Goal: Task Accomplishment & Management: Manage account settings

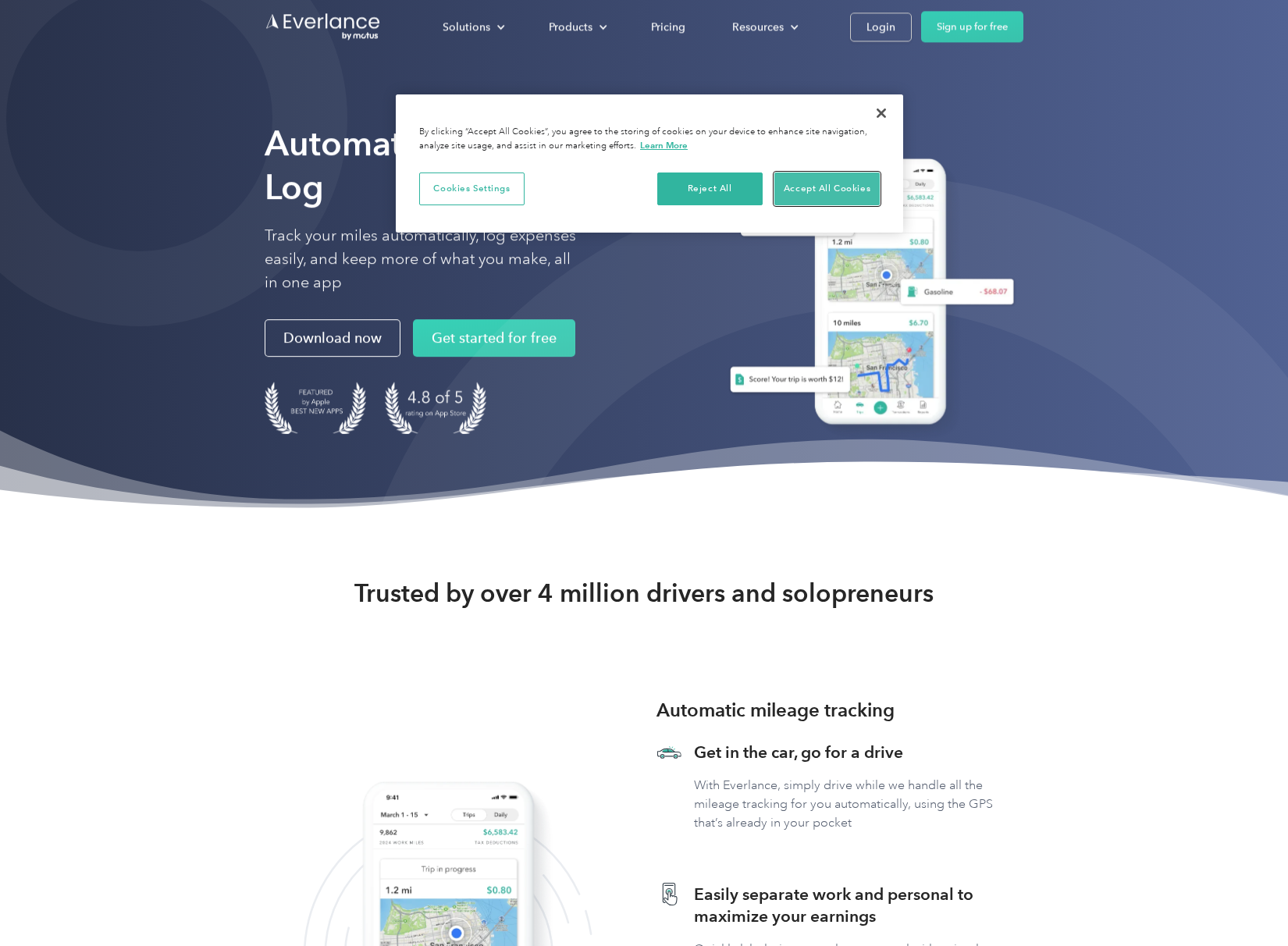
click at [819, 183] on button "Accept All Cookies" at bounding box center [827, 189] width 105 height 33
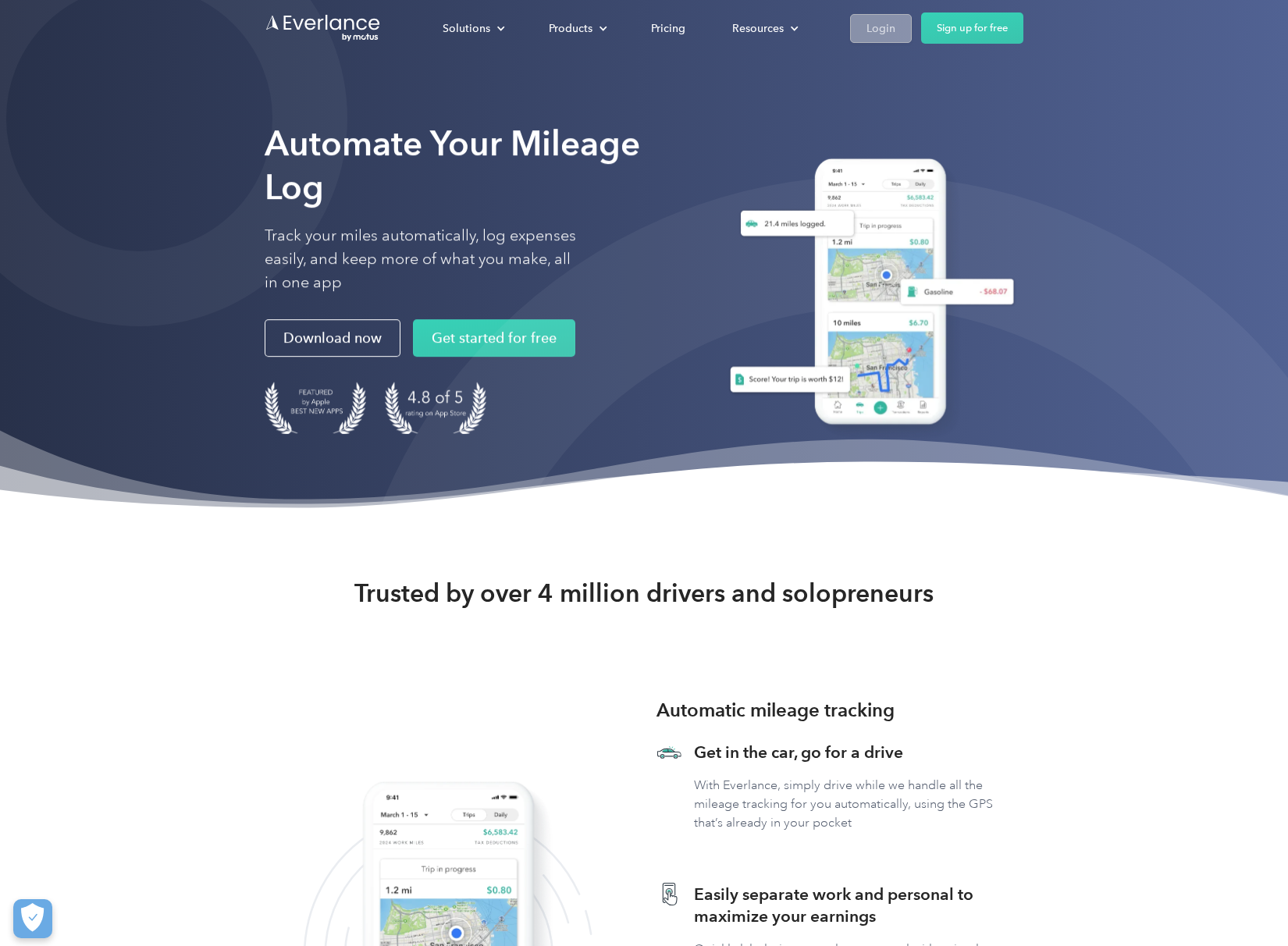
click at [891, 29] on div "Login" at bounding box center [881, 28] width 29 height 20
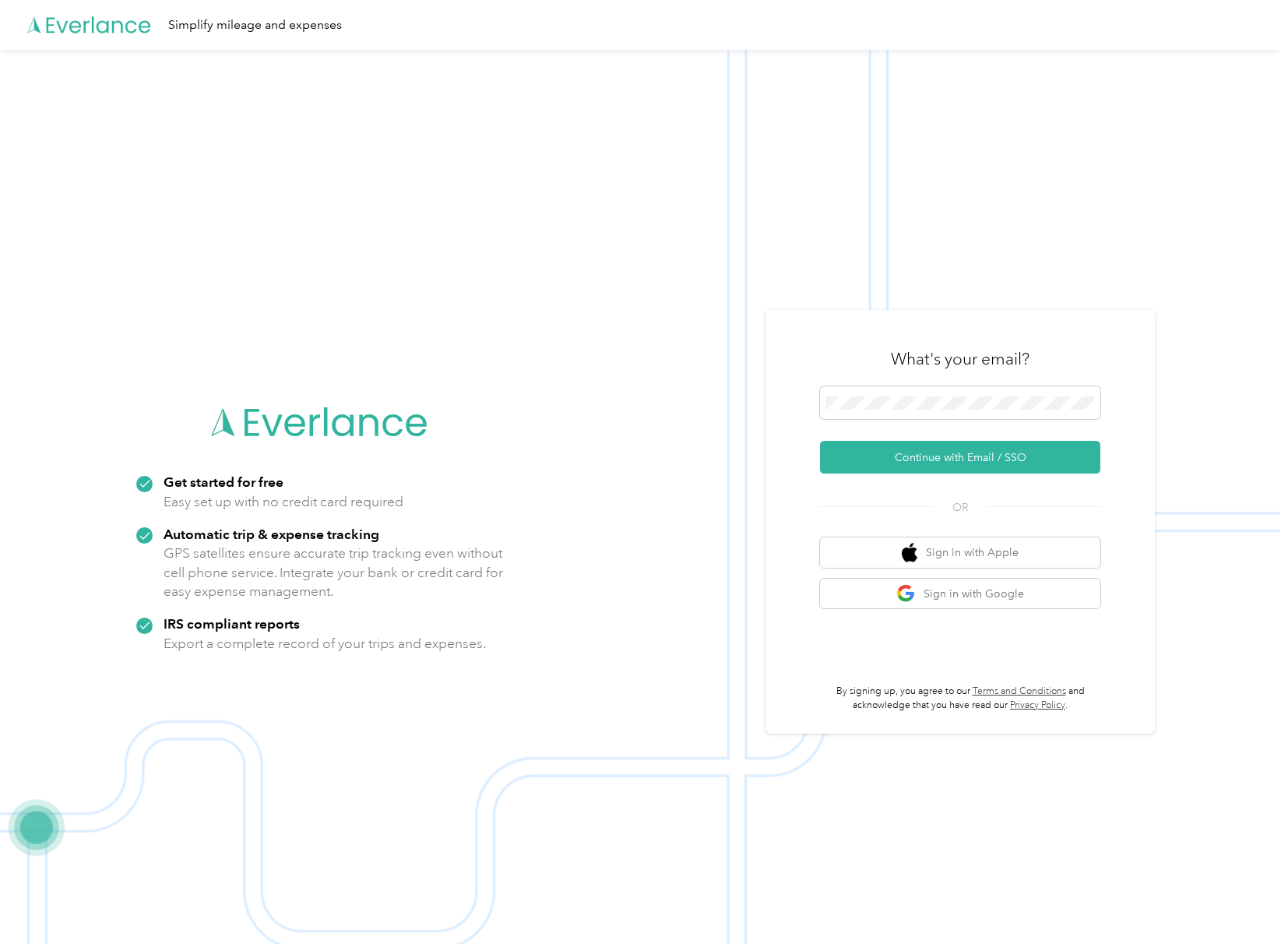
click at [1070, 306] on img at bounding box center [639, 522] width 1280 height 944
click at [954, 412] on span at bounding box center [959, 402] width 280 height 33
click at [950, 410] on span at bounding box center [959, 402] width 280 height 33
click at [820, 441] on button "Continue with Email / SSO" at bounding box center [959, 457] width 280 height 33
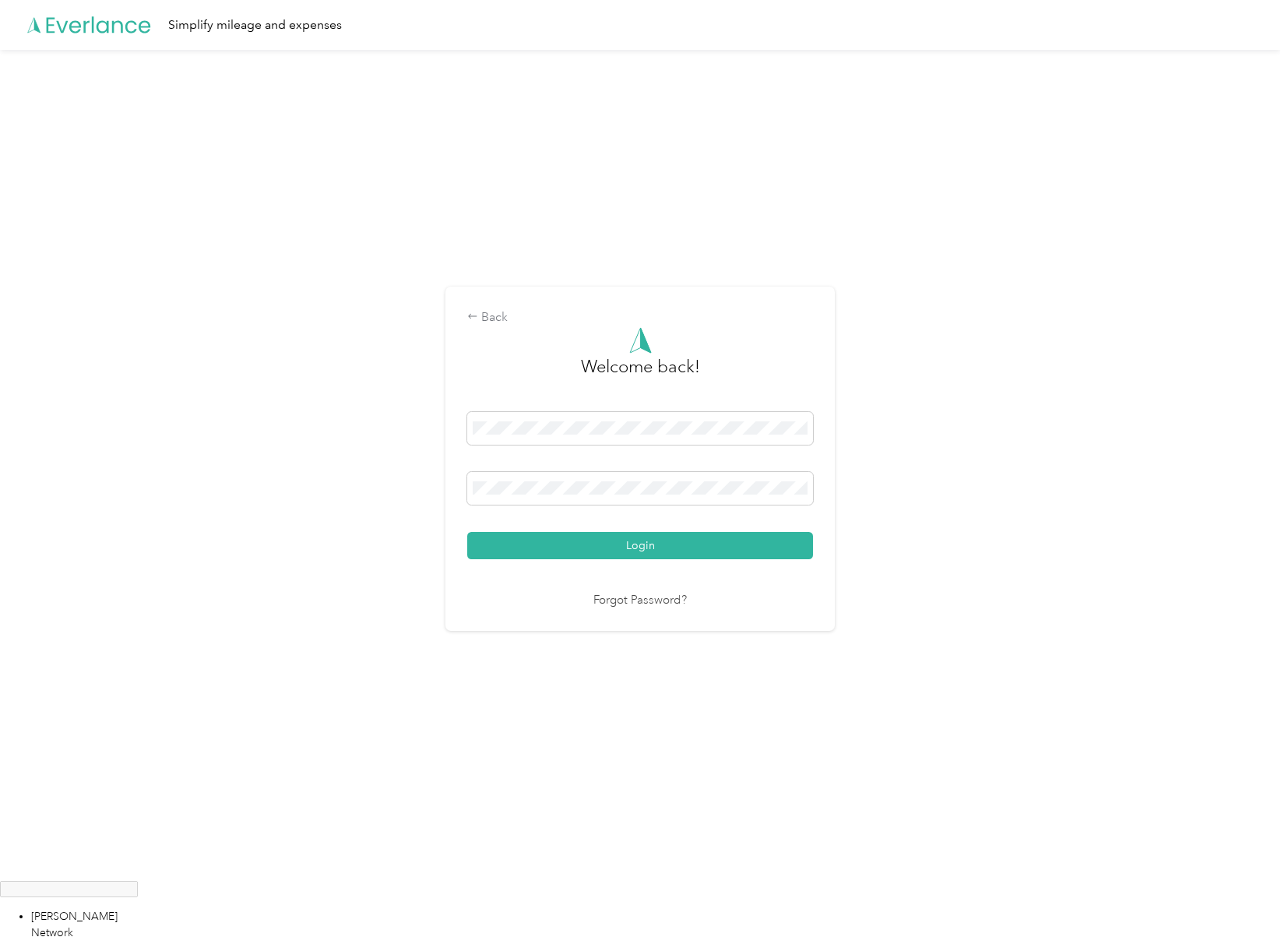
click at [648, 470] on div "Login" at bounding box center [639, 485] width 345 height 147
click at [467, 532] on button "Login" at bounding box center [639, 545] width 345 height 27
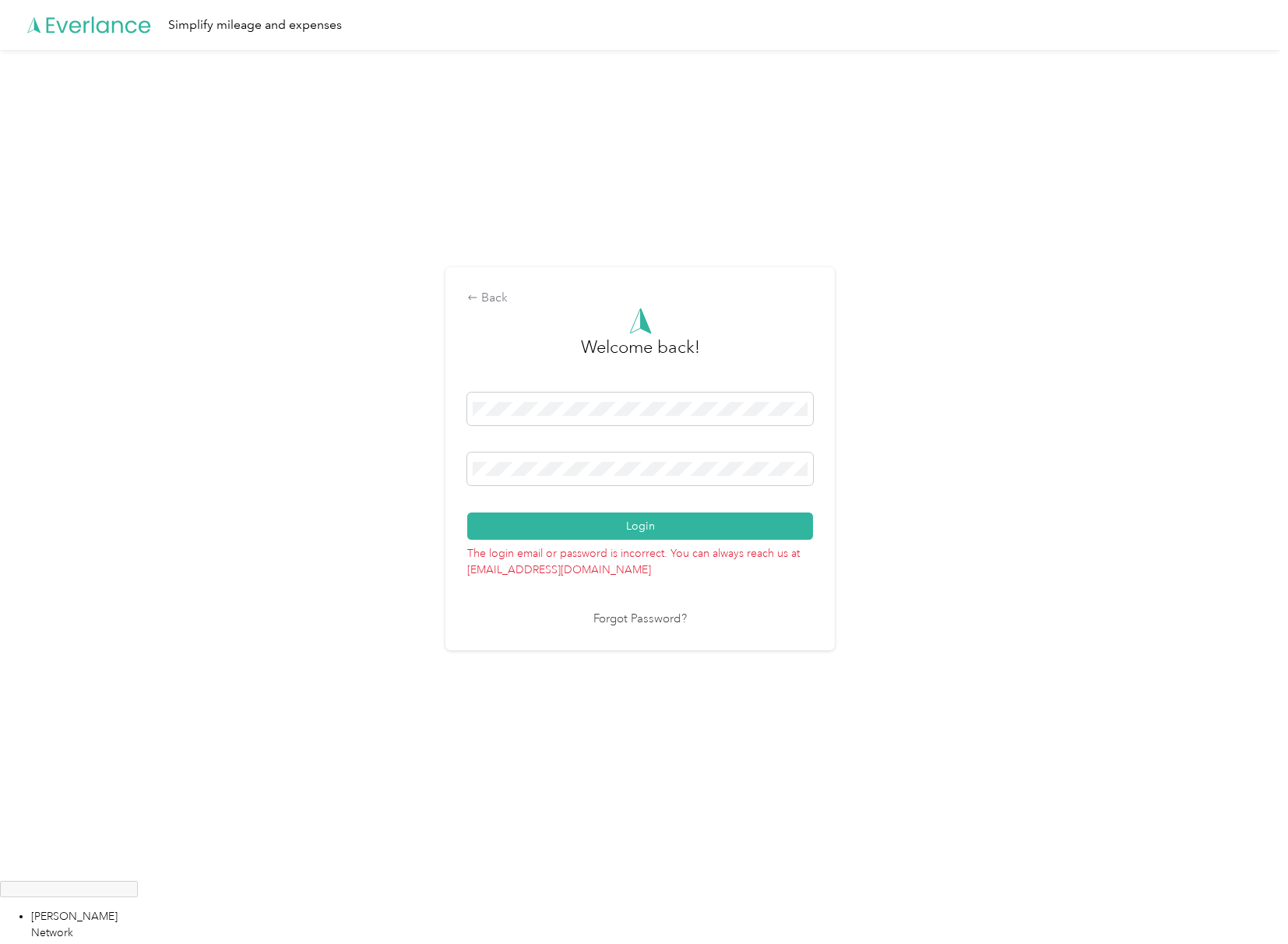
click at [660, 622] on link "Forgot Password?" at bounding box center [640, 619] width 94 height 18
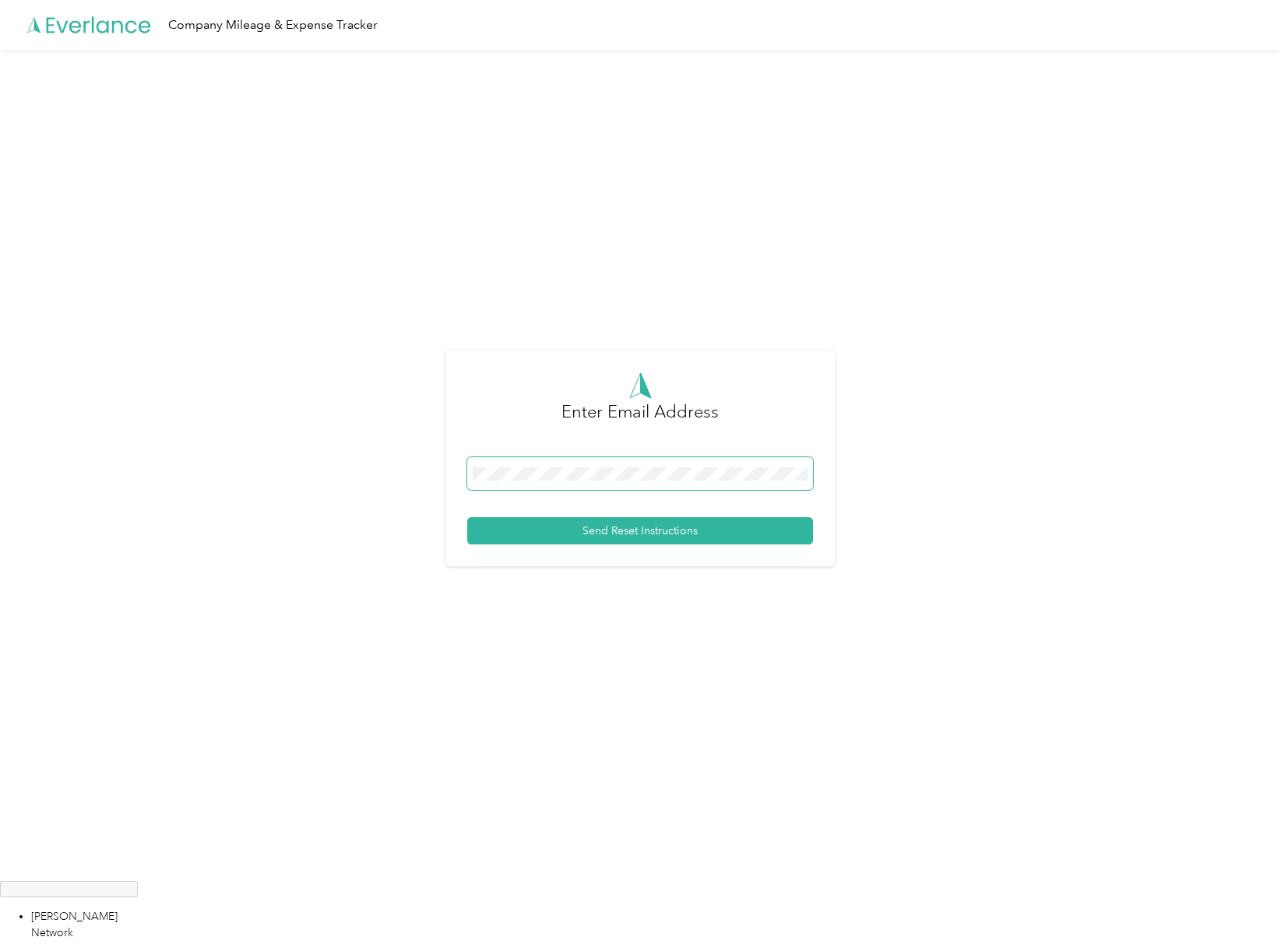
click at [561, 484] on span at bounding box center [639, 473] width 345 height 33
click at [675, 531] on button "Send Reset Instructions" at bounding box center [639, 530] width 345 height 27
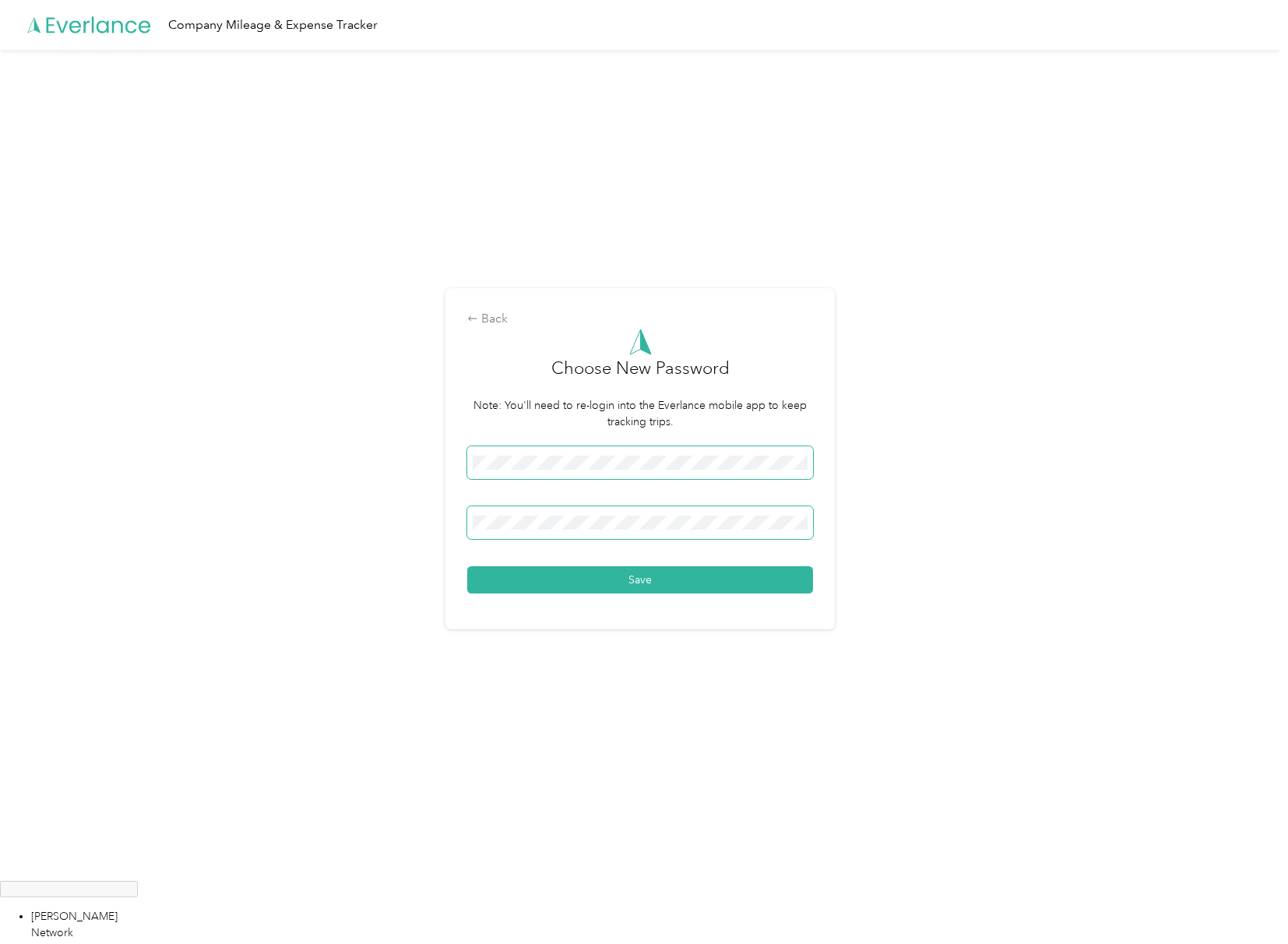
click at [467, 567] on button "Save" at bounding box center [639, 580] width 345 height 27
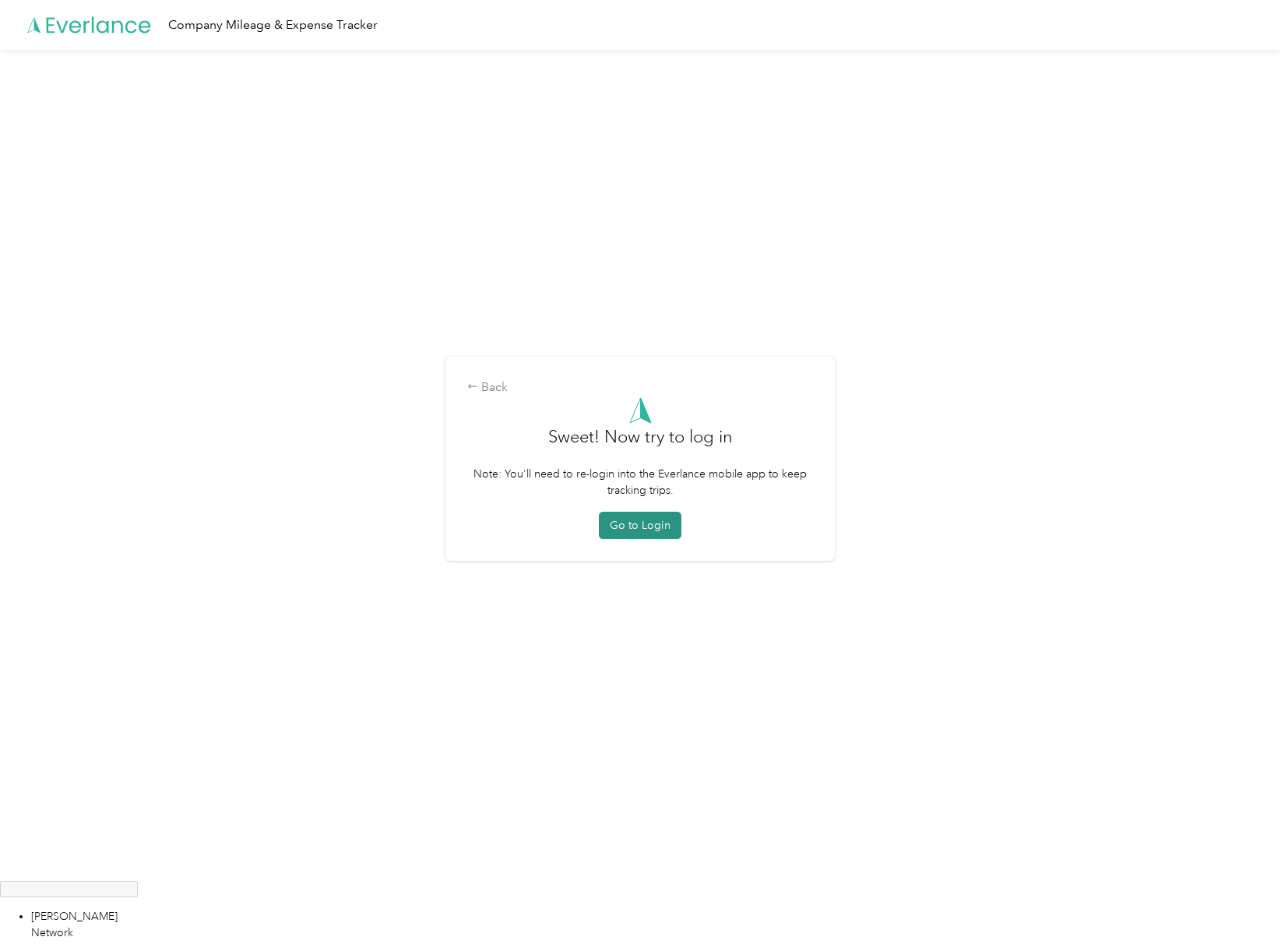
click at [645, 519] on button "Go to Login" at bounding box center [640, 524] width 82 height 27
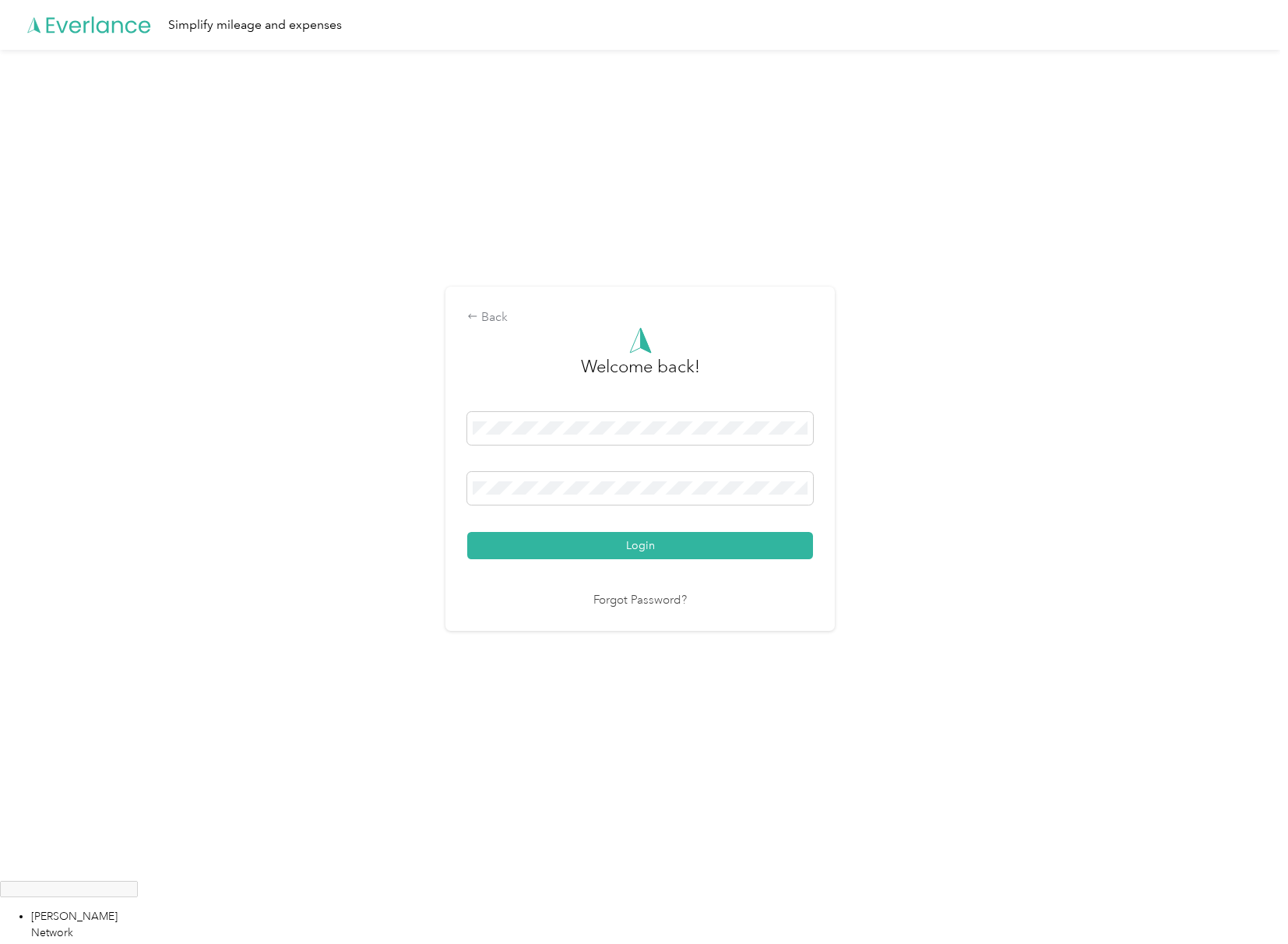
click at [465, 896] on div at bounding box center [639, 896] width 1280 height 0
click at [211, 450] on div "Back Welcome back! Login Forgot Password?" at bounding box center [639, 465] width 1280 height 831
click at [516, 437] on span at bounding box center [639, 428] width 345 height 33
click at [471, 896] on div at bounding box center [639, 896] width 1280 height 0
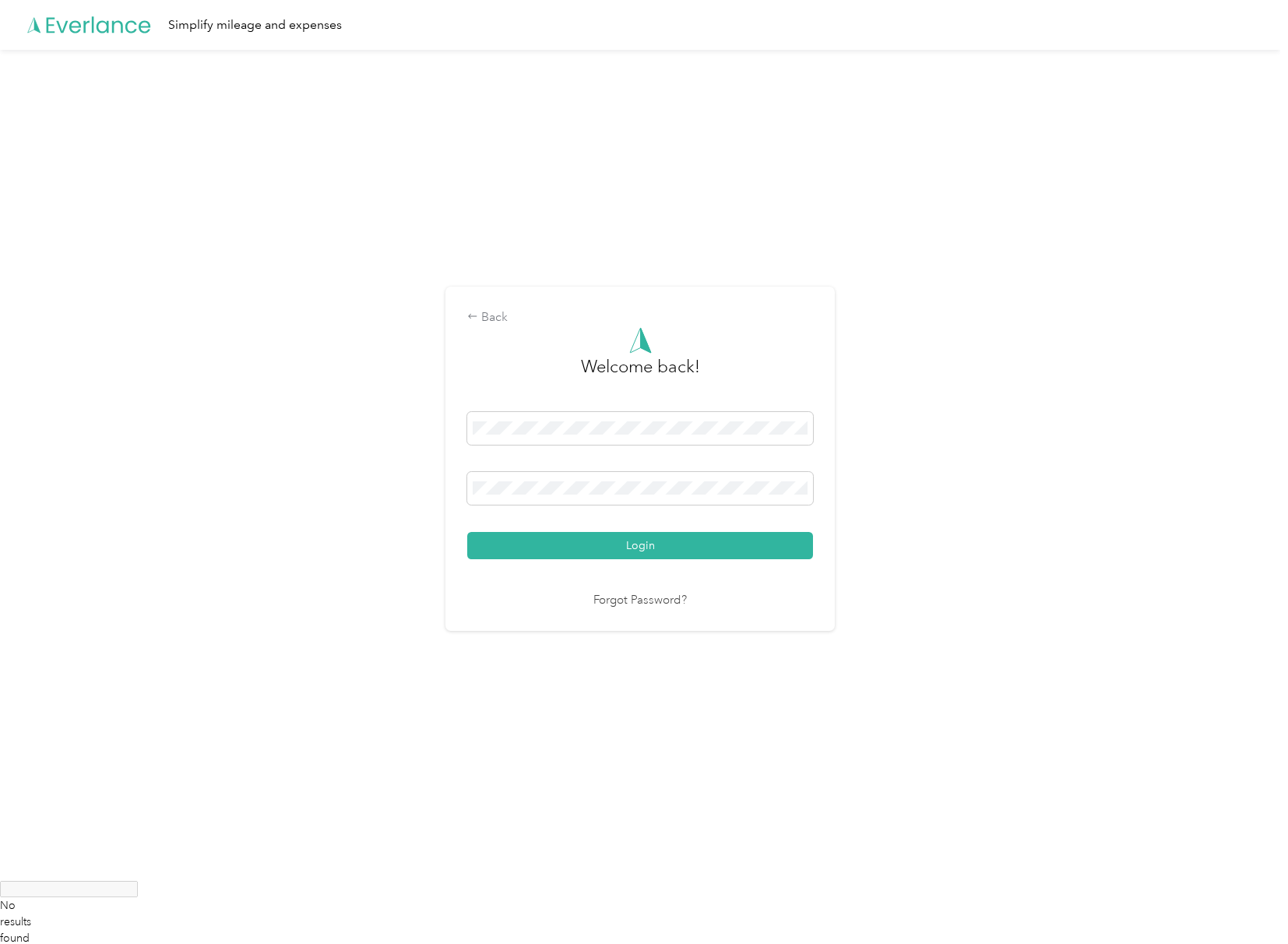
scroll to position [0, 272]
click at [467, 532] on button "Login" at bounding box center [639, 545] width 345 height 27
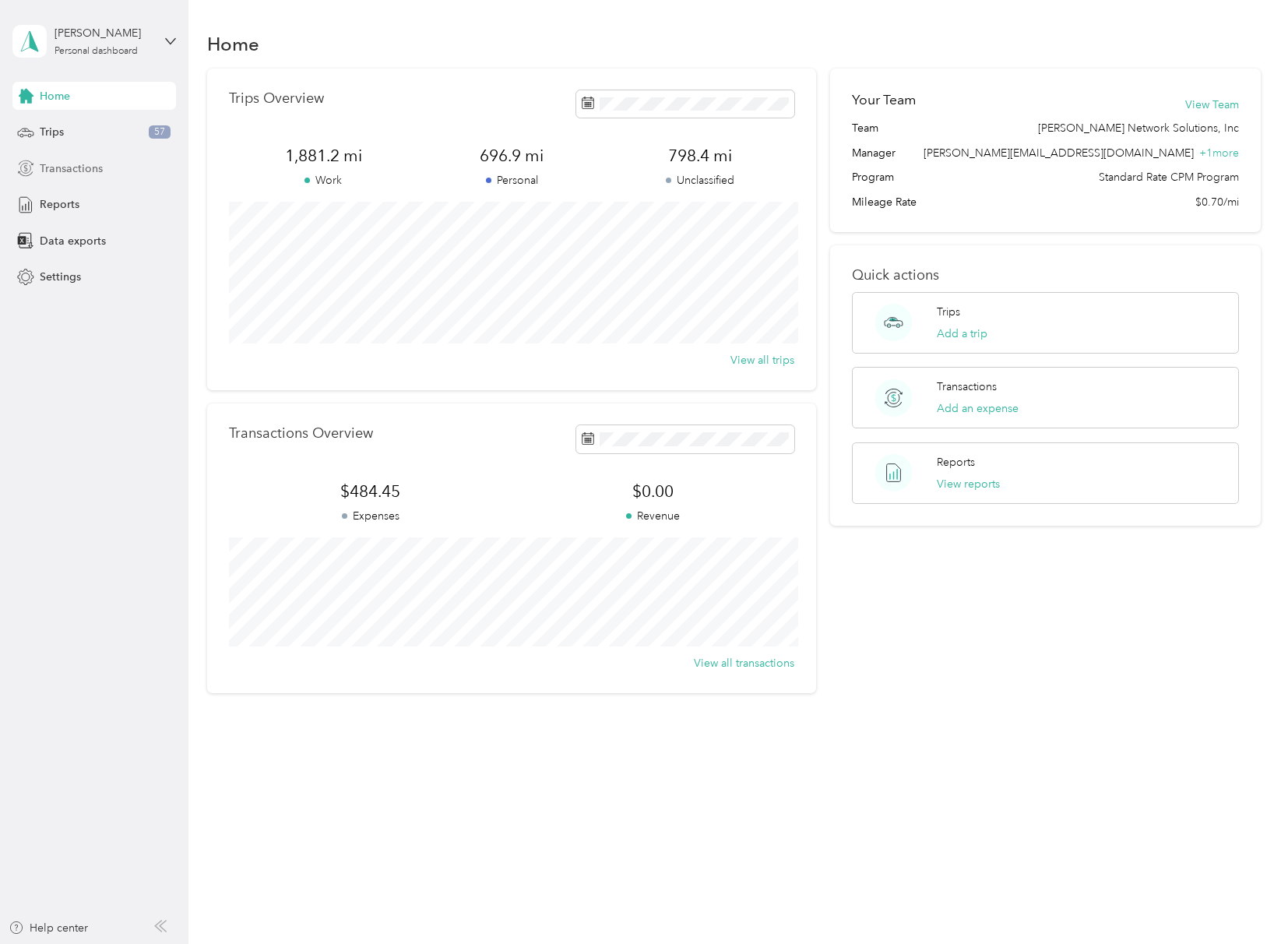
click at [77, 170] on span "Transactions" at bounding box center [70, 168] width 63 height 16
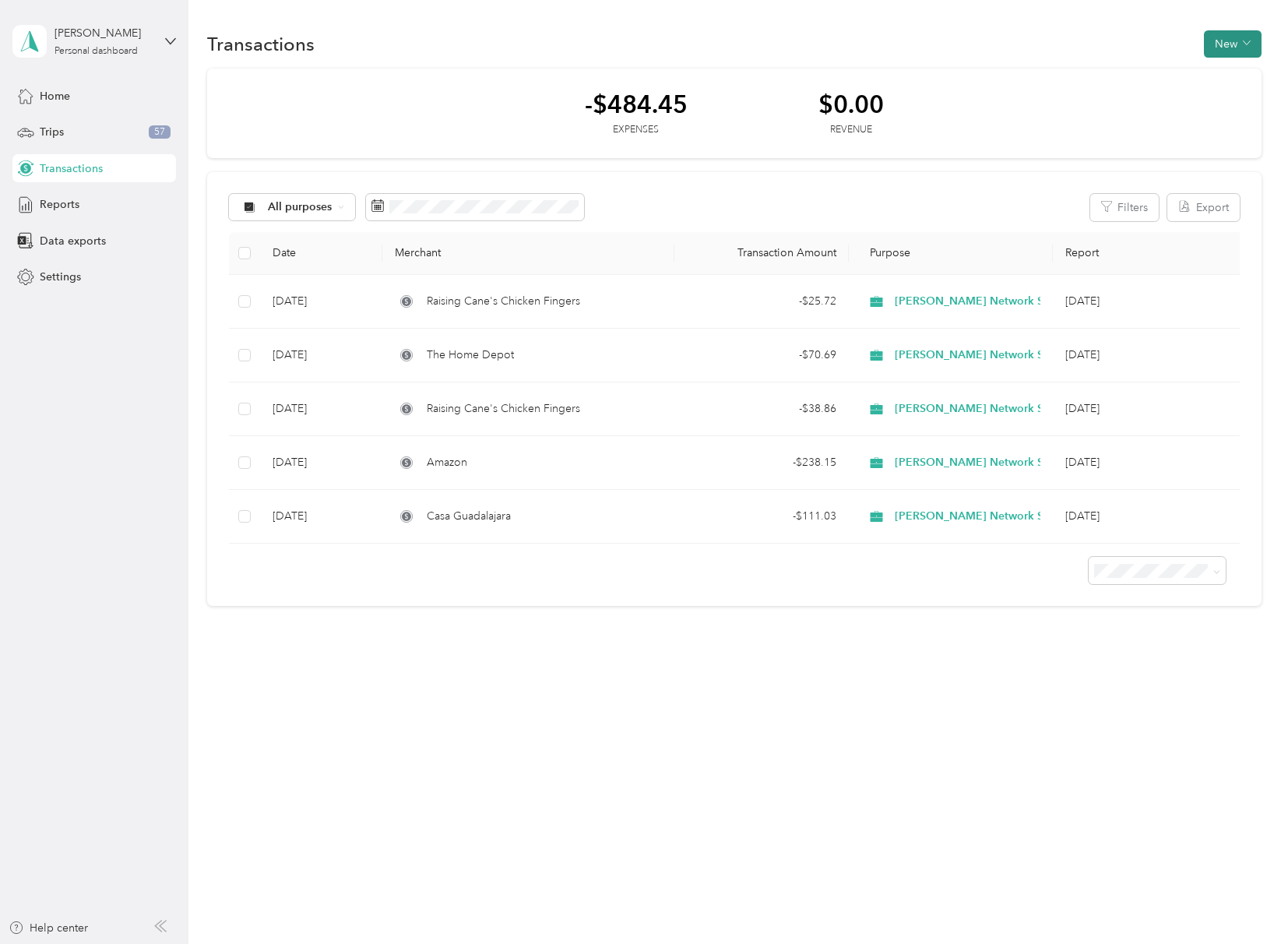
click at [1250, 44] on icon "button" at bounding box center [1245, 43] width 7 height 4
click at [1251, 79] on span "Expense" at bounding box center [1236, 73] width 42 height 16
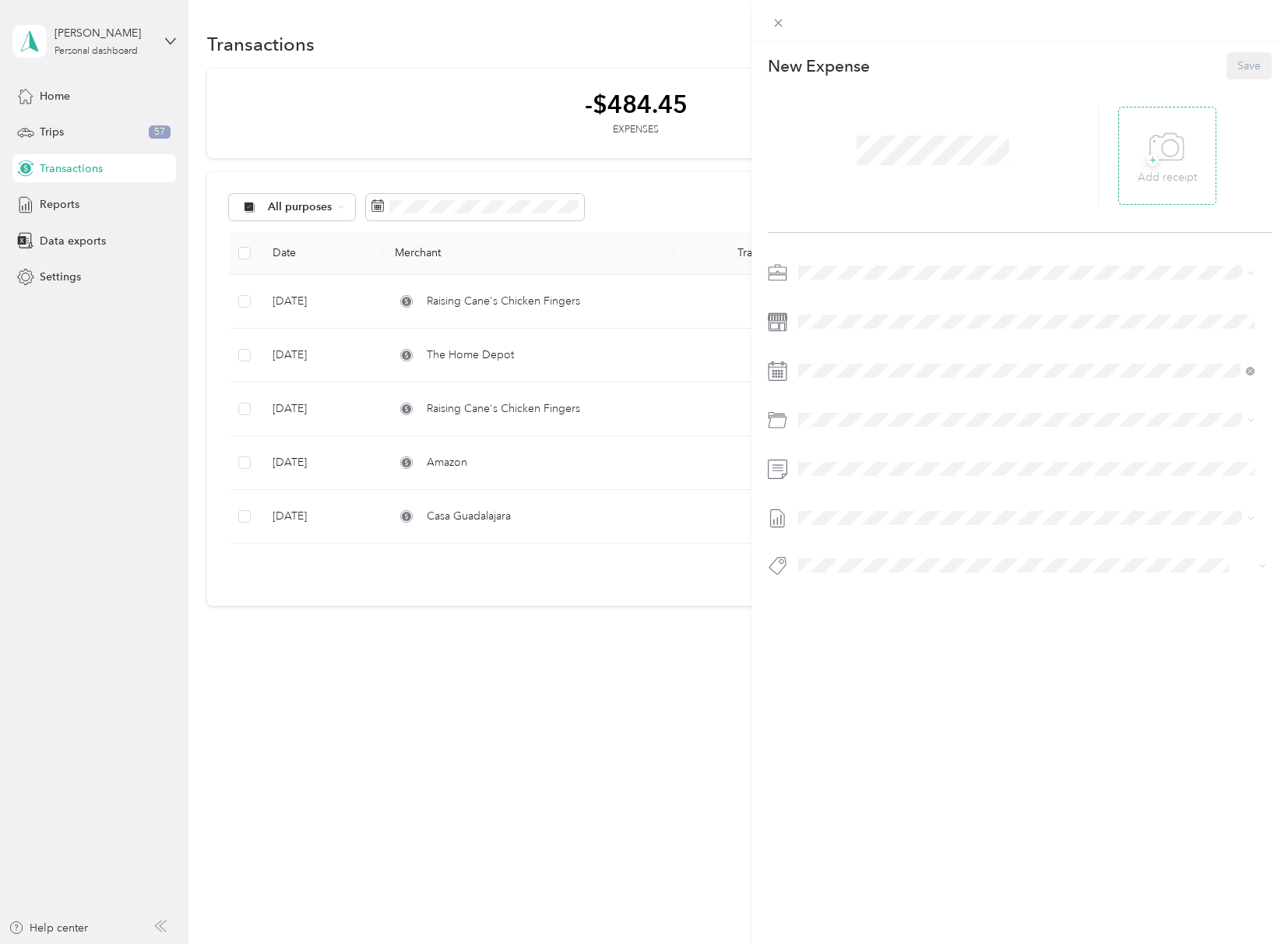
click at [1168, 165] on icon at bounding box center [1165, 148] width 35 height 43
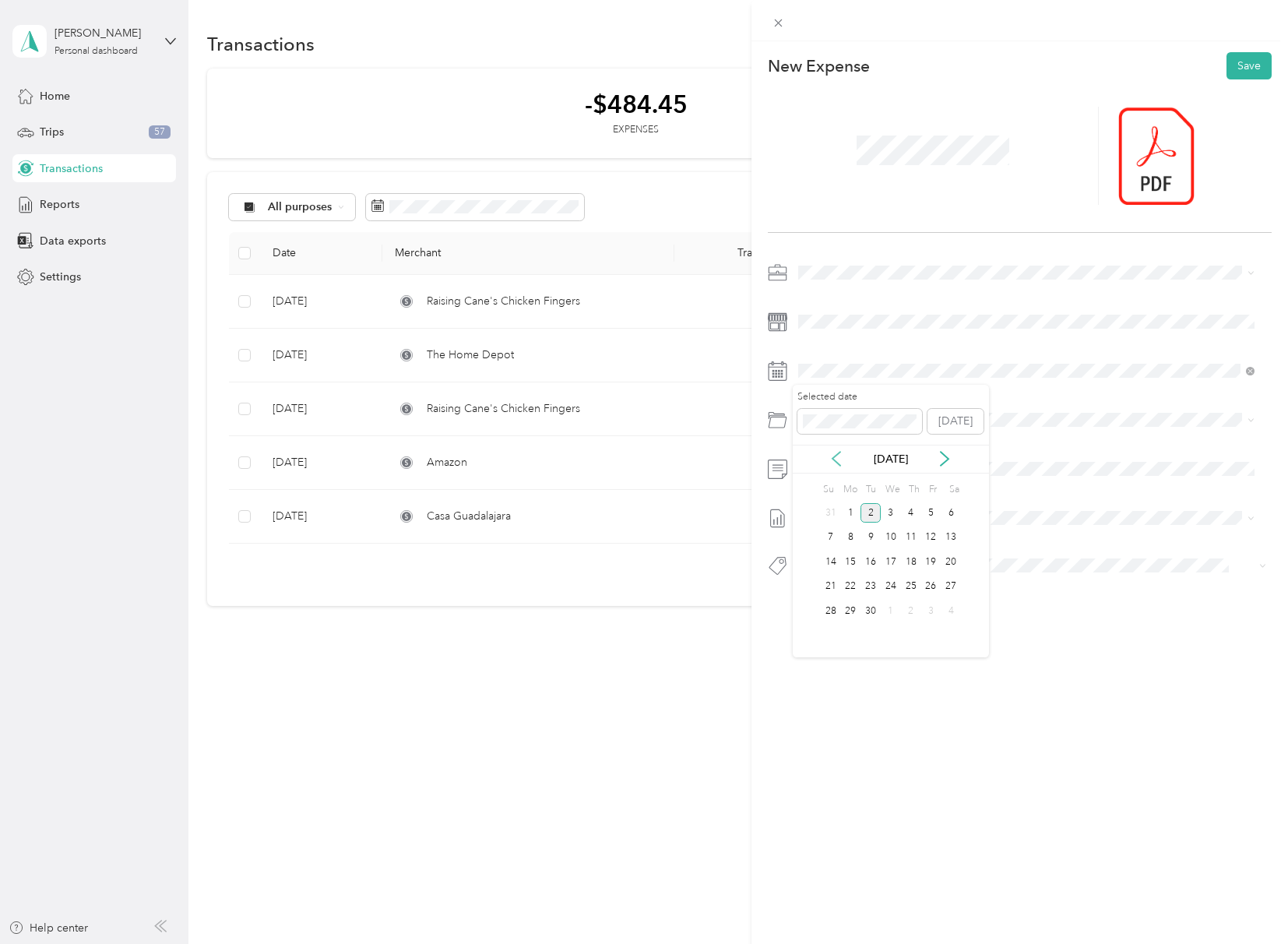
click at [842, 468] on div "[DATE]" at bounding box center [891, 459] width 197 height 29
click at [836, 460] on icon at bounding box center [836, 459] width 16 height 16
click at [871, 538] on div "5" at bounding box center [871, 538] width 21 height 20
click at [984, 733] on div "This expense cannot be edited because it is either under review, approved, or p…" at bounding box center [1019, 513] width 536 height 944
click at [1062, 749] on div "This expense cannot be edited because it is either under review, approved, or p…" at bounding box center [1019, 513] width 536 height 944
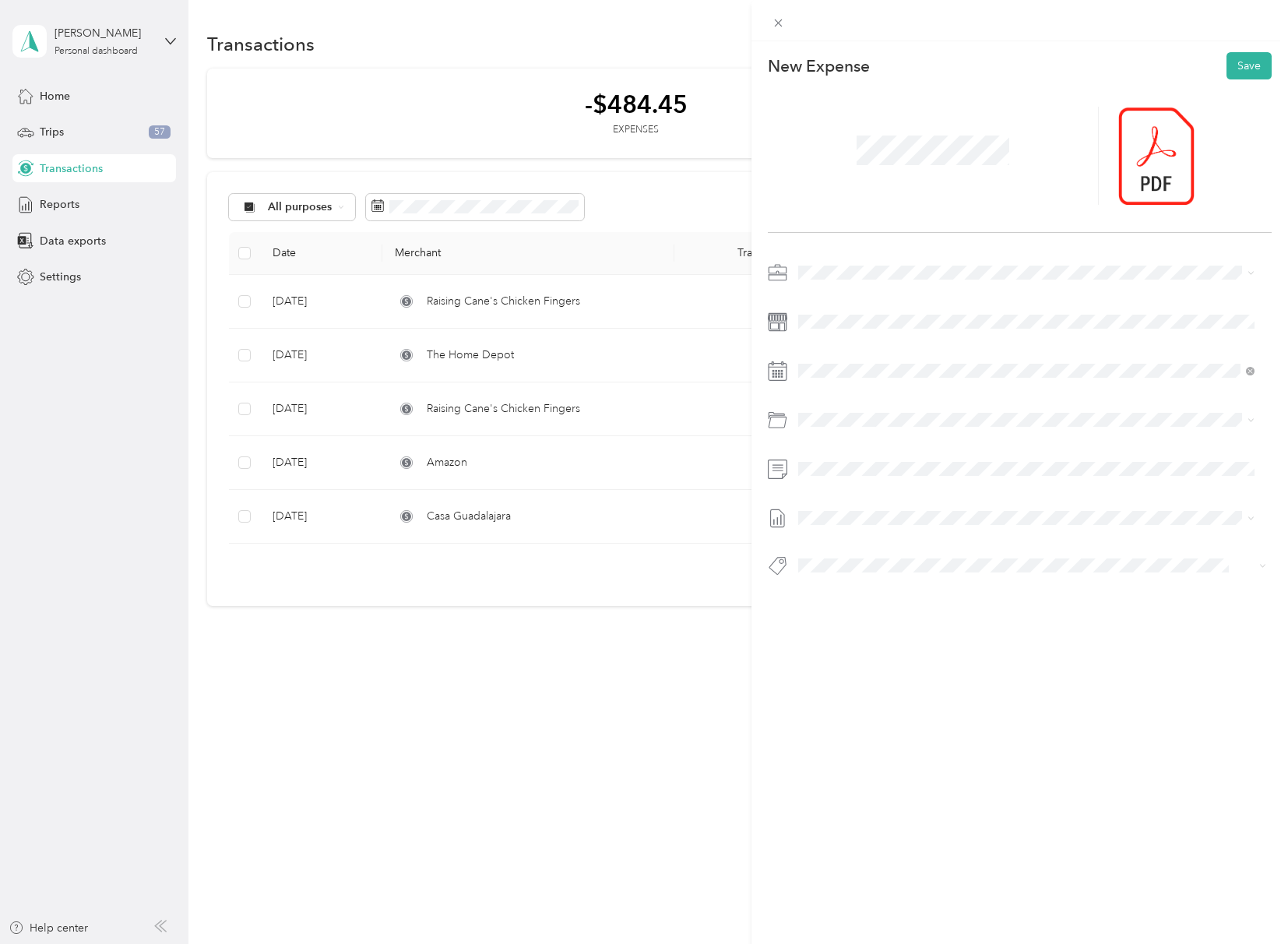
click at [851, 143] on span at bounding box center [932, 150] width 164 height 40
click at [864, 688] on div "This expense cannot be edited because it is either under review, approved, or p…" at bounding box center [1019, 513] width 536 height 944
click at [1251, 58] on button "Save" at bounding box center [1249, 66] width 45 height 27
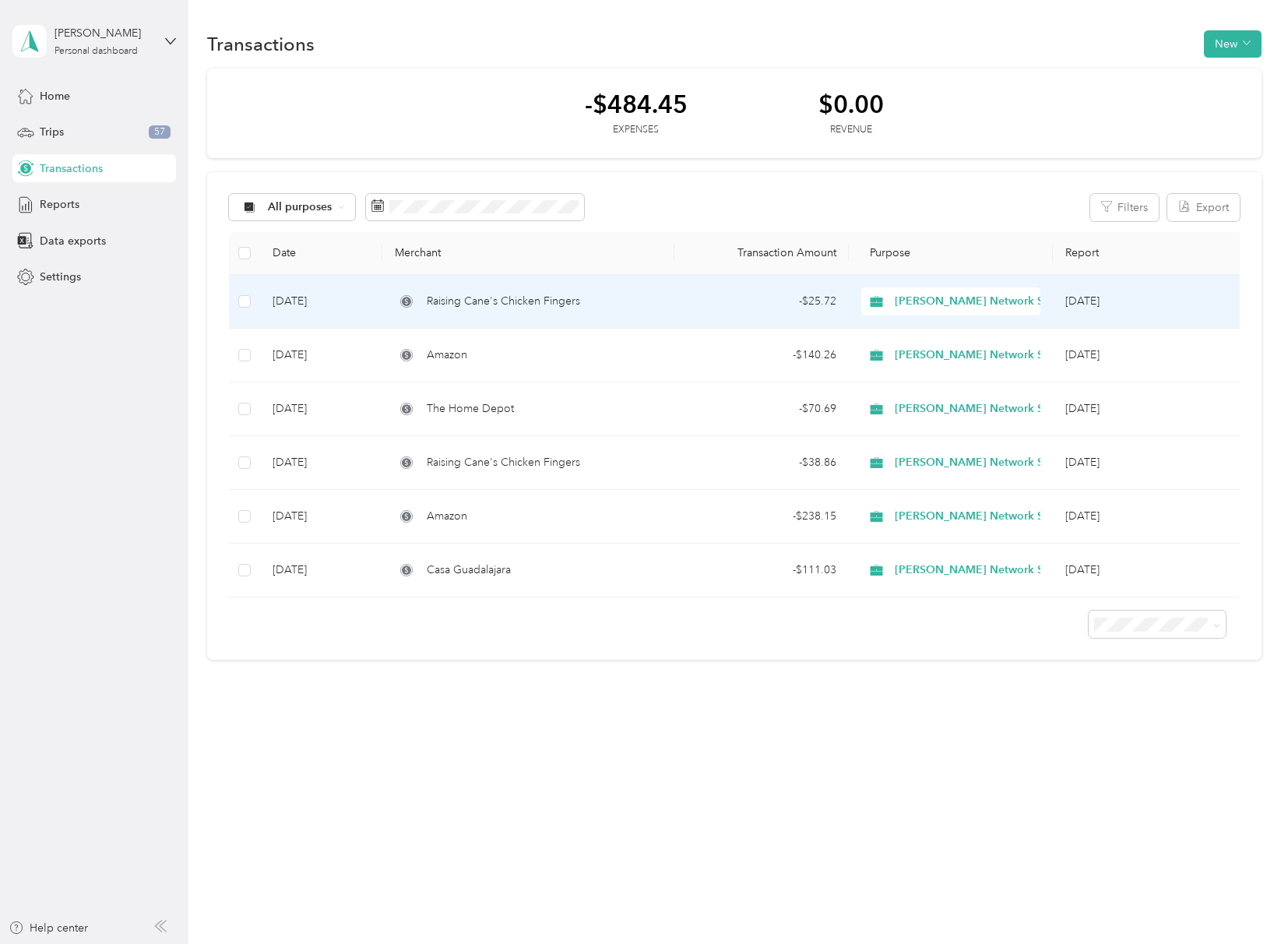
click at [524, 299] on span "Raising Cane's Chicken Fingers" at bounding box center [504, 302] width 154 height 17
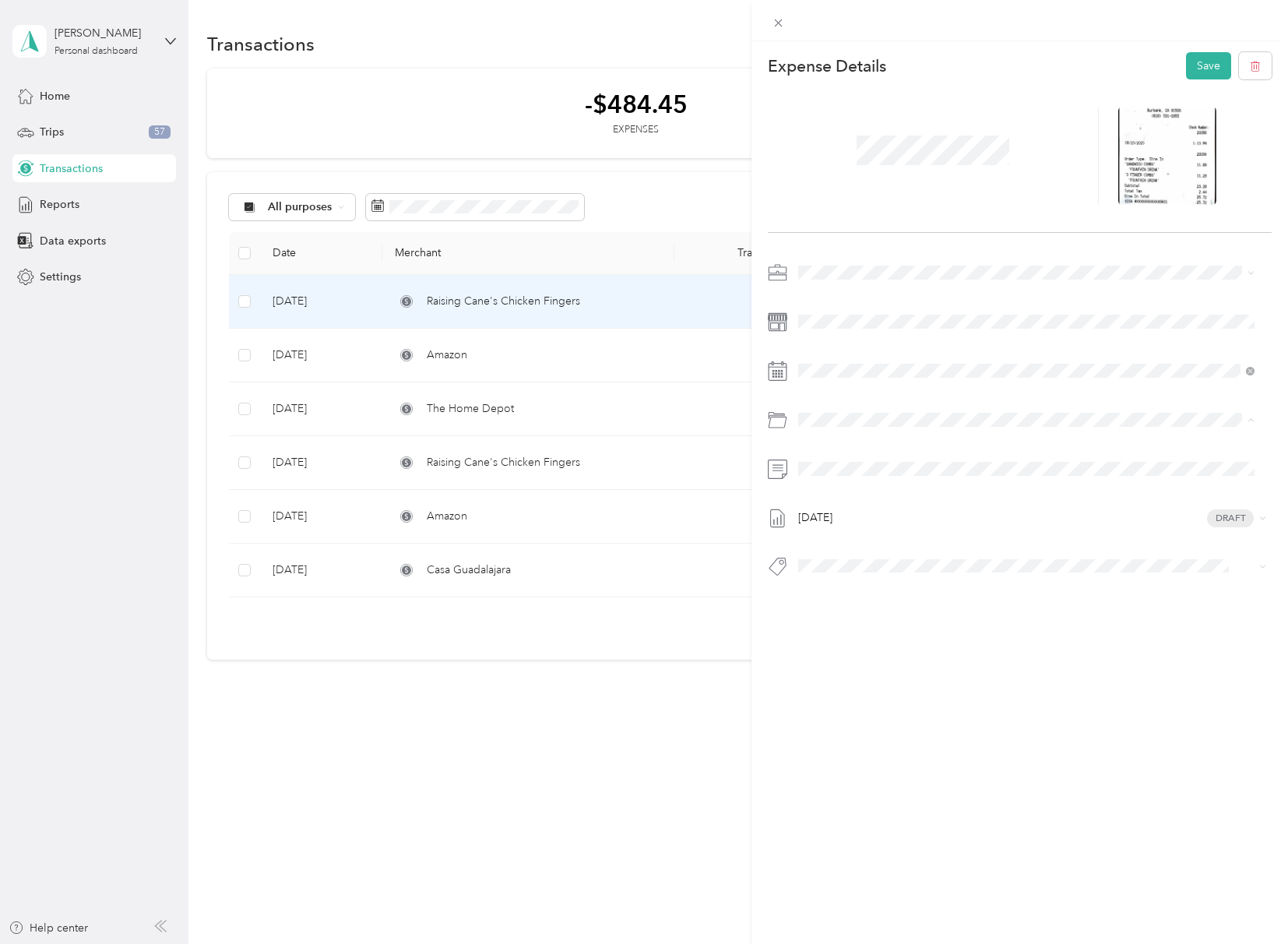
click at [1222, 724] on div "This expense cannot be edited because it is either under review, approved, or p…" at bounding box center [1019, 513] width 536 height 944
click at [1206, 53] on button "Save" at bounding box center [1208, 66] width 45 height 27
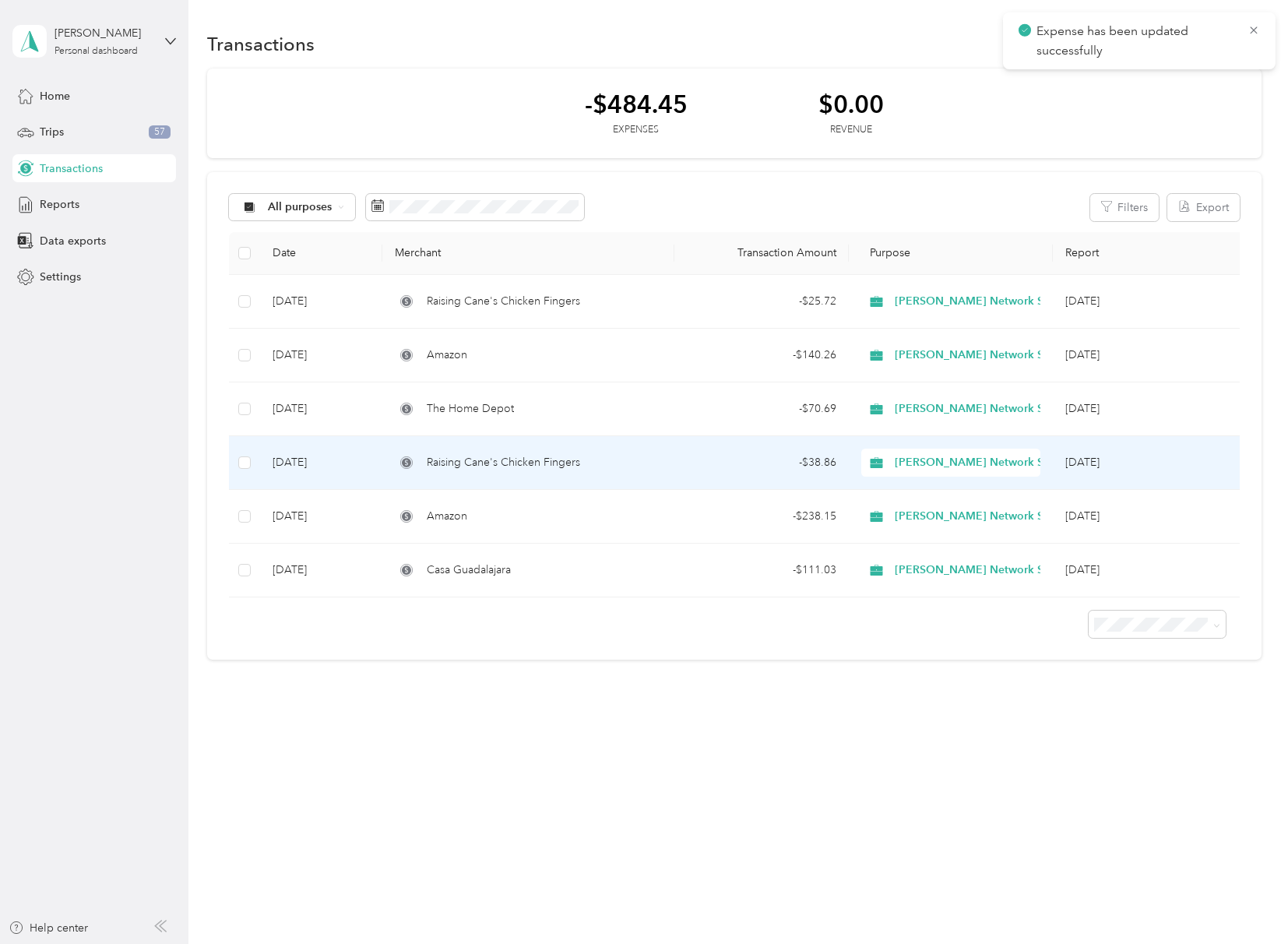
click at [505, 455] on span "Raising Cane's Chicken Fingers" at bounding box center [504, 463] width 154 height 17
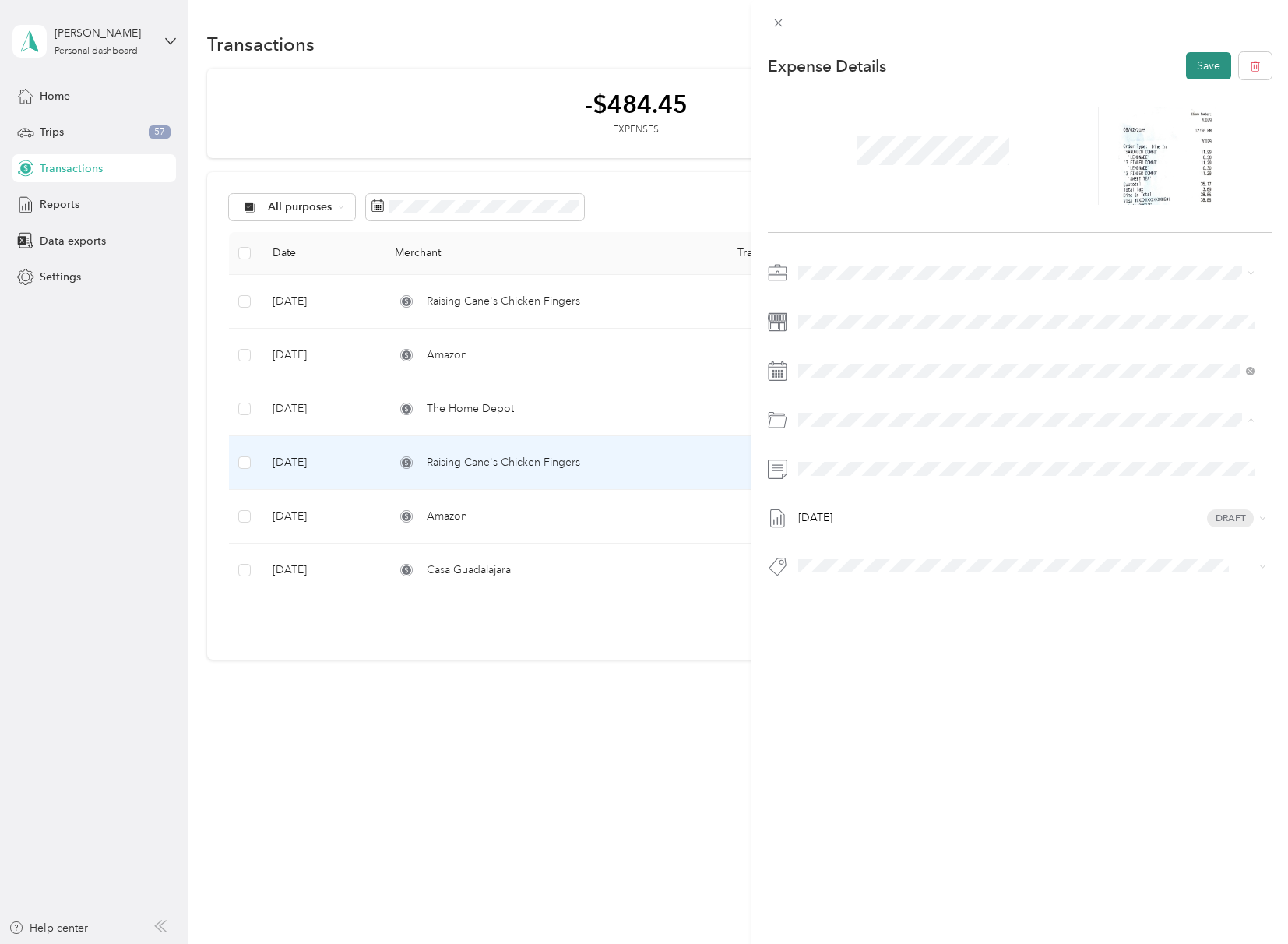
click at [1203, 63] on button "Save" at bounding box center [1208, 66] width 45 height 27
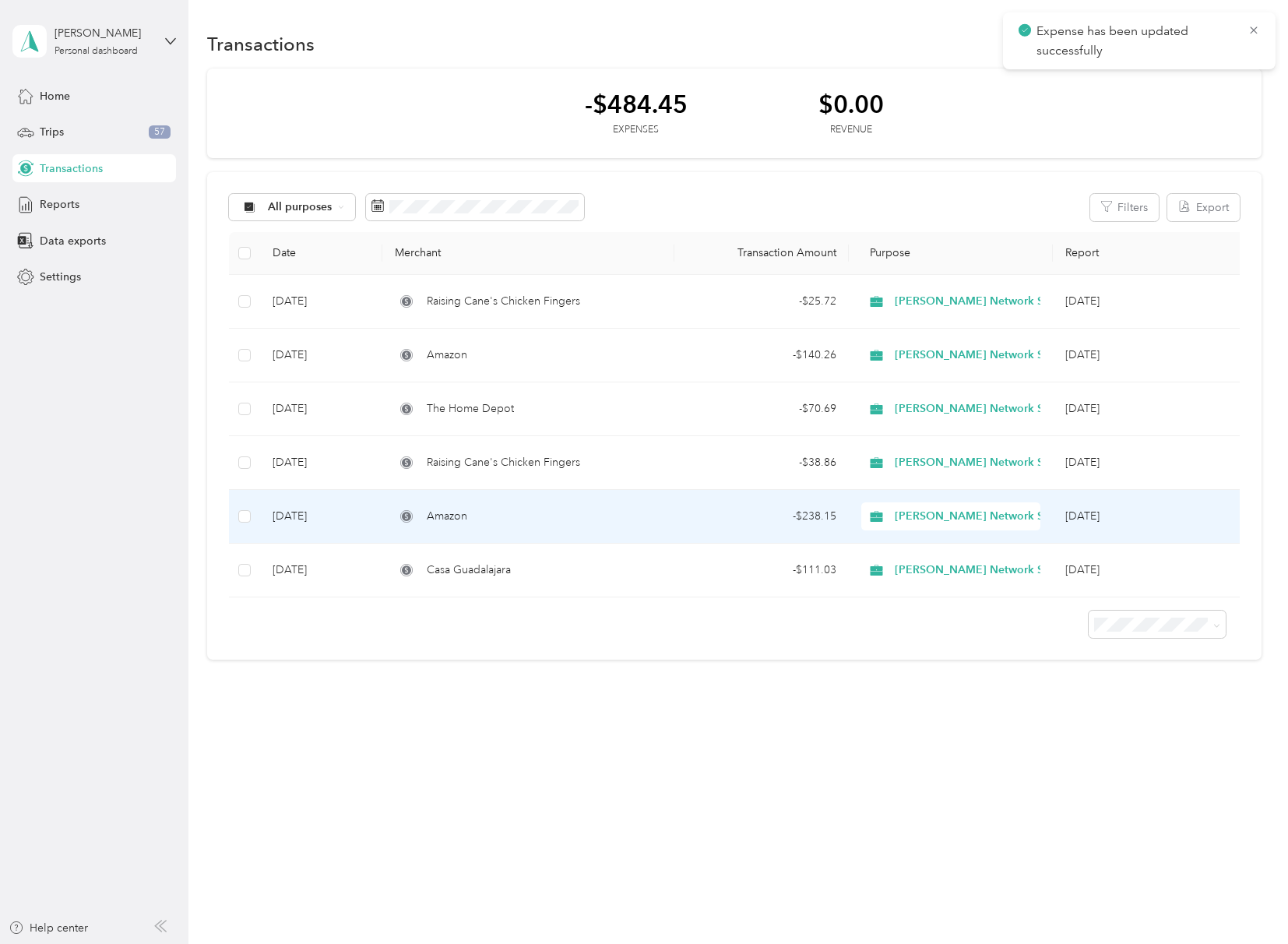
click at [462, 525] on td "Amazon" at bounding box center [527, 516] width 291 height 53
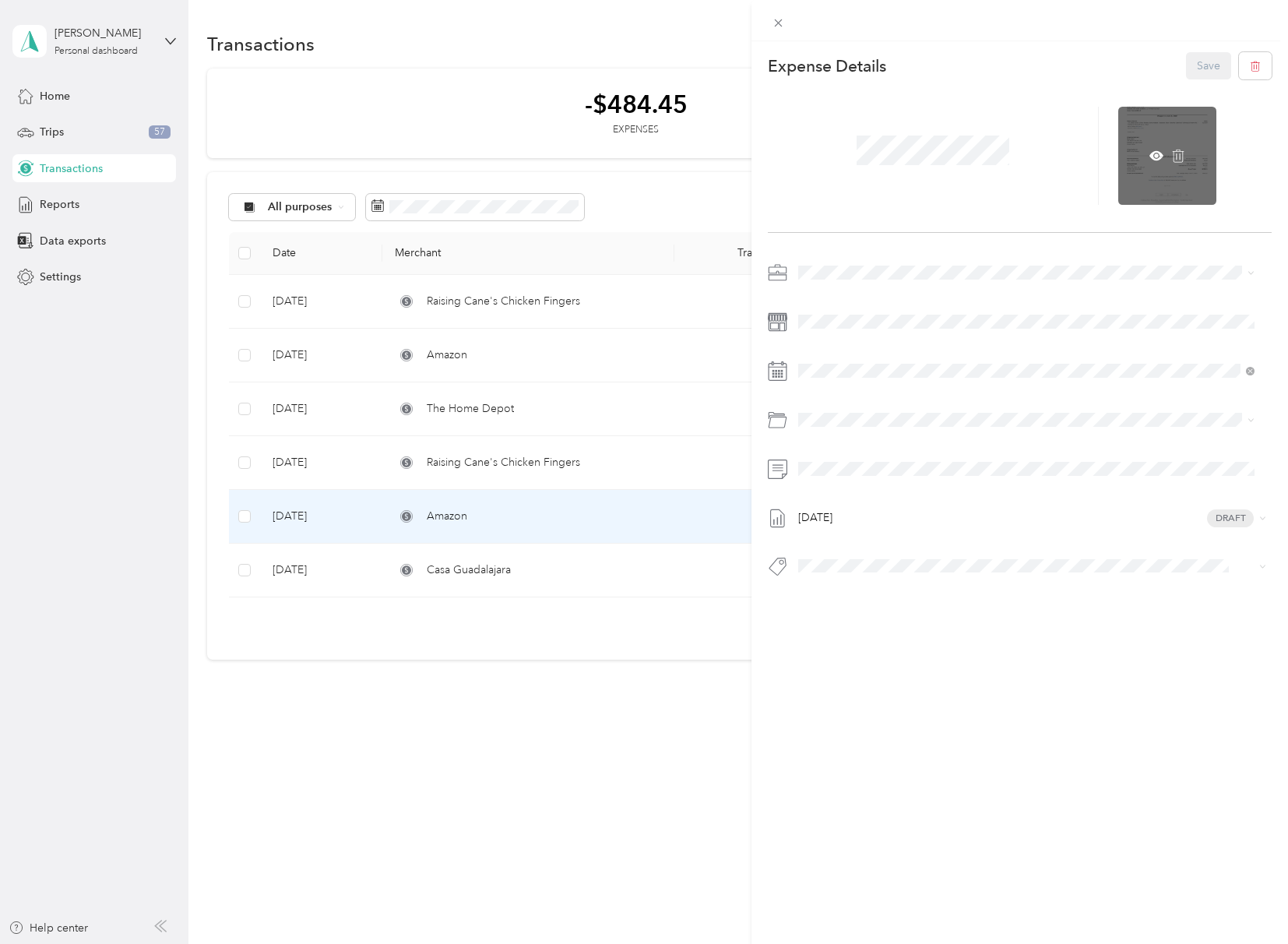
click at [1182, 189] on div at bounding box center [1166, 155] width 98 height 98
click at [1149, 156] on icon at bounding box center [1155, 155] width 14 height 14
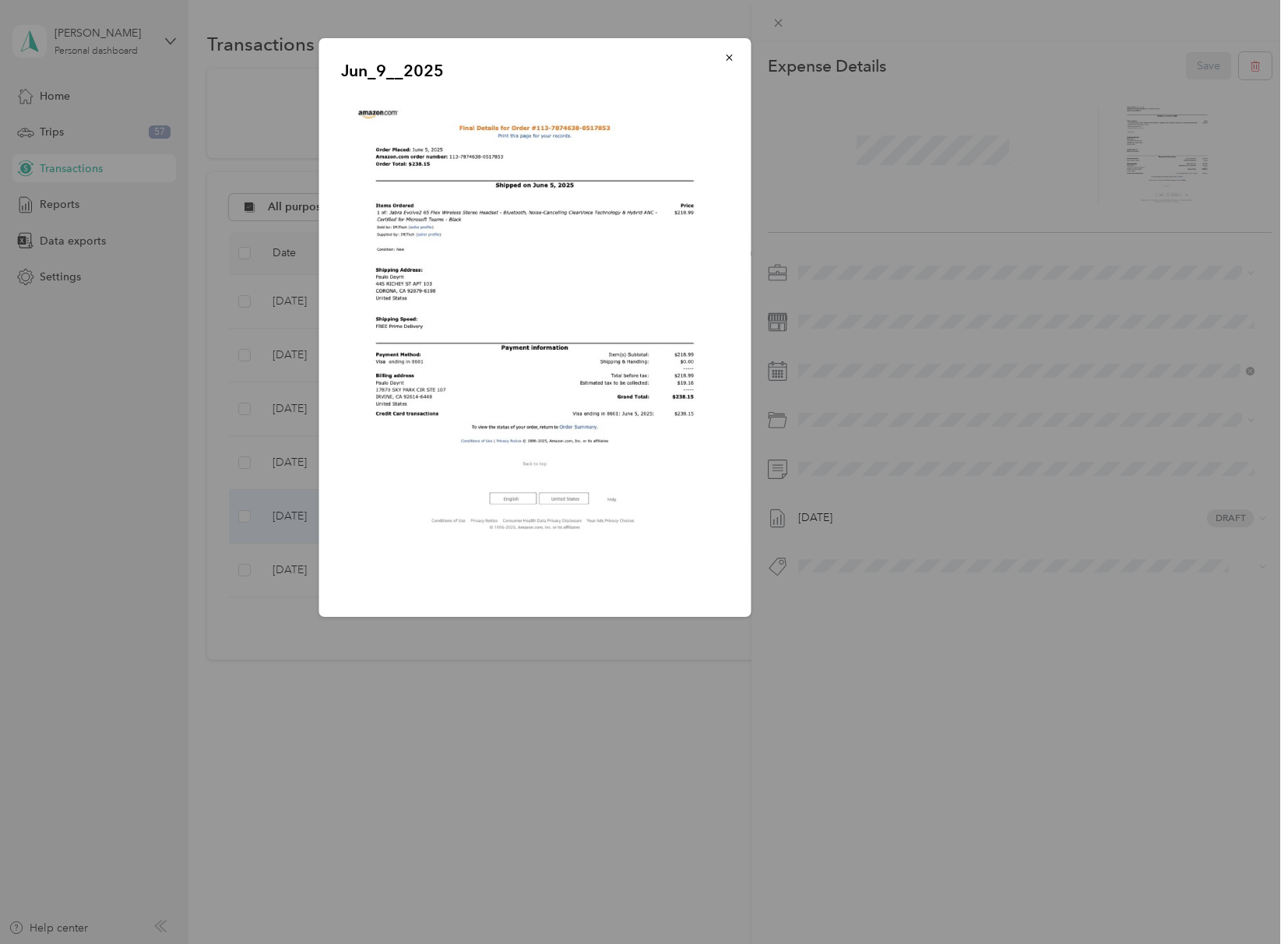
click at [754, 730] on div at bounding box center [644, 472] width 1288 height 944
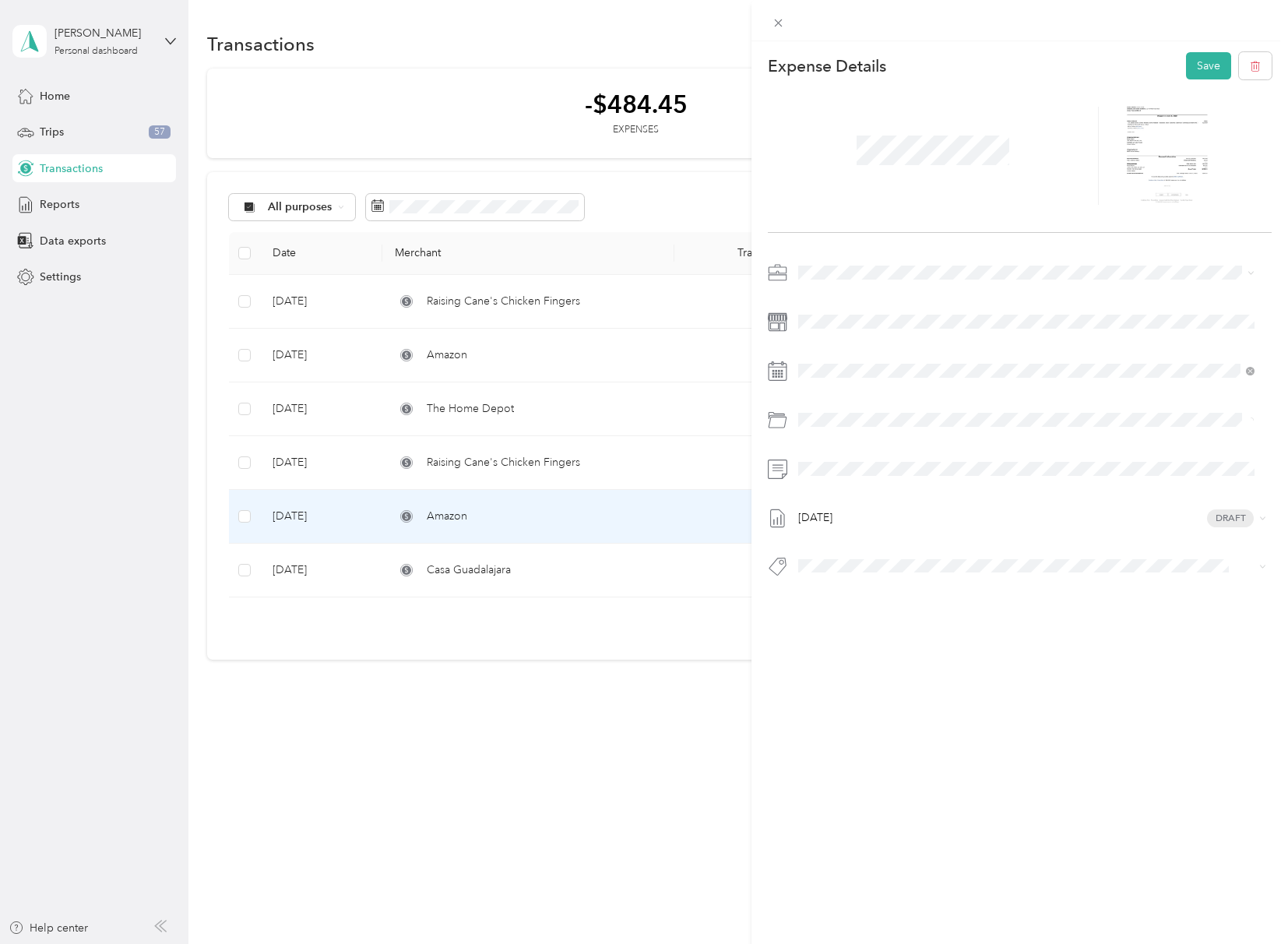
click at [934, 785] on div "This expense cannot be edited because it is either under review, approved, or p…" at bounding box center [1019, 513] width 536 height 944
click at [1186, 64] on button "Save" at bounding box center [1208, 66] width 45 height 27
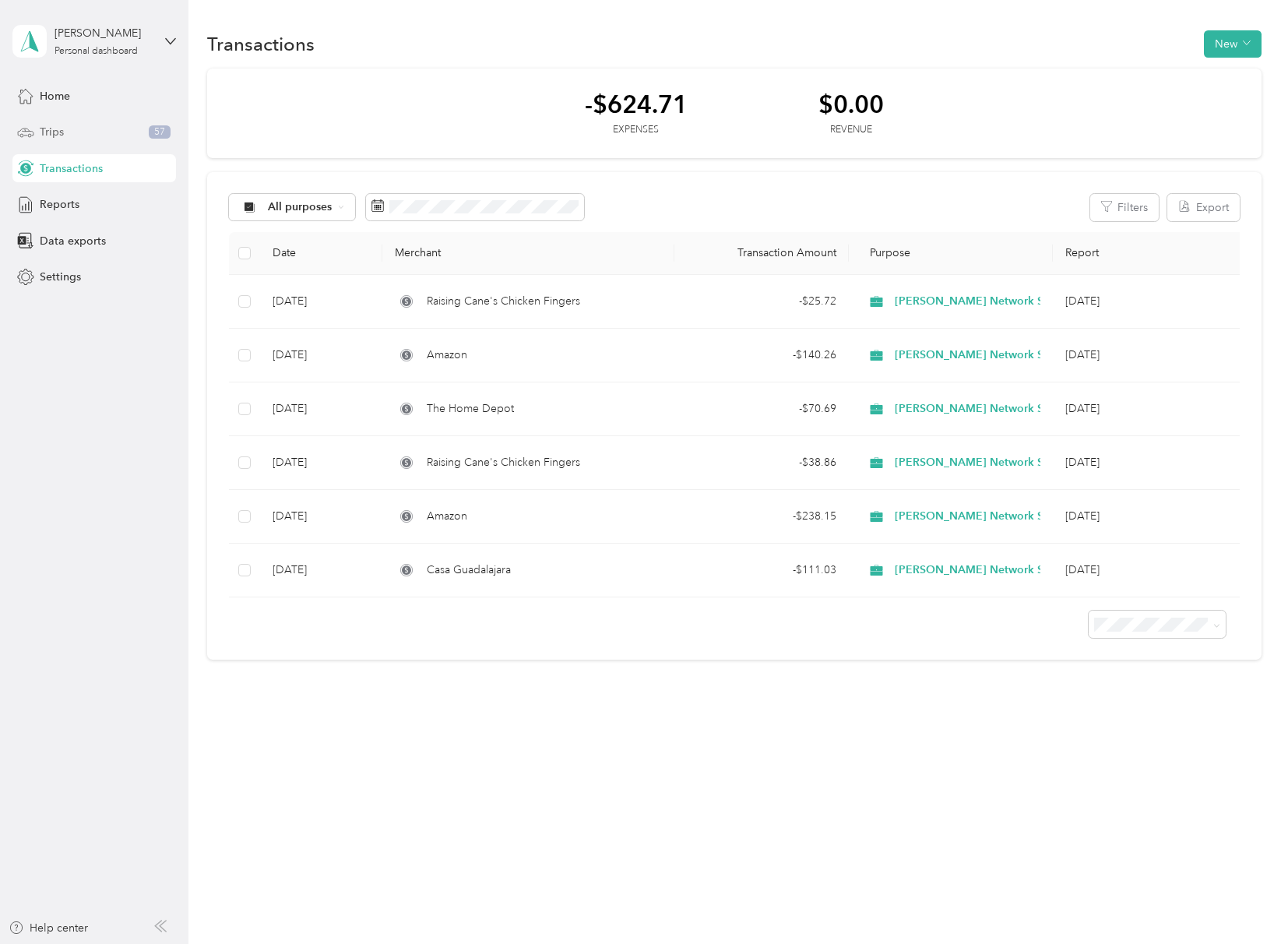
click at [57, 135] on span "Trips" at bounding box center [51, 131] width 24 height 16
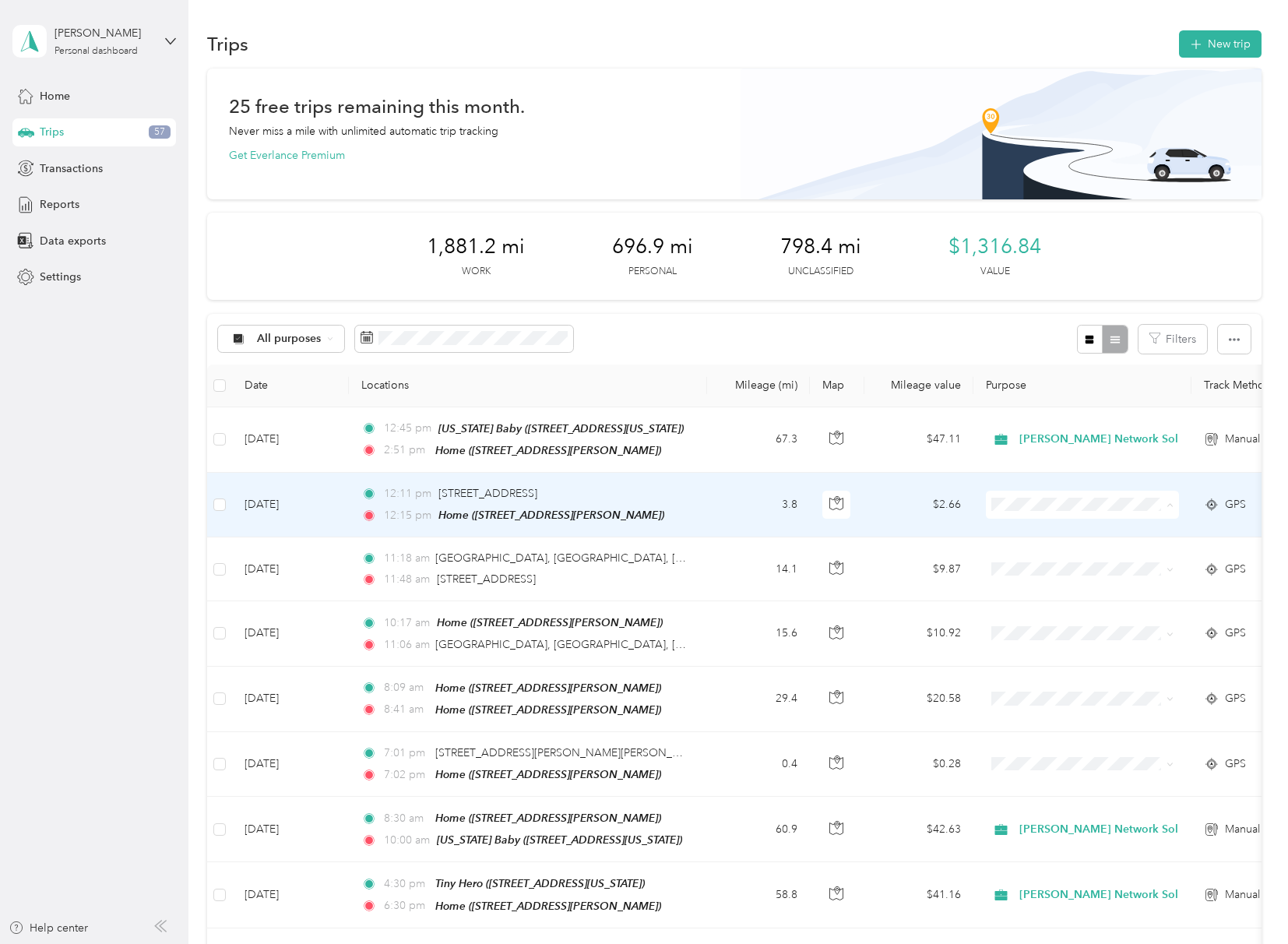
click at [1038, 553] on span "Personal" at bounding box center [1129, 558] width 211 height 16
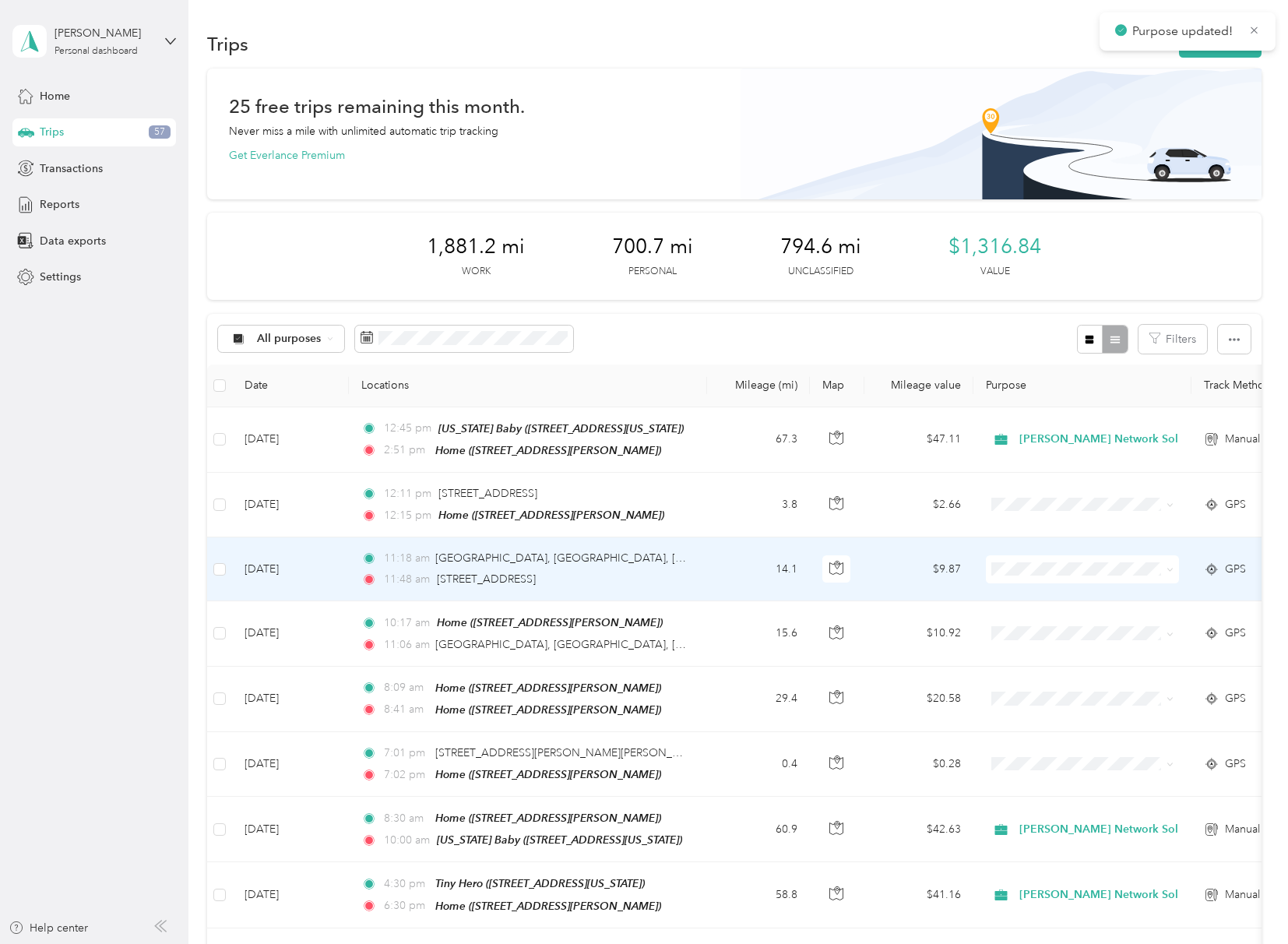
click at [1033, 622] on span "Personal" at bounding box center [1129, 622] width 211 height 16
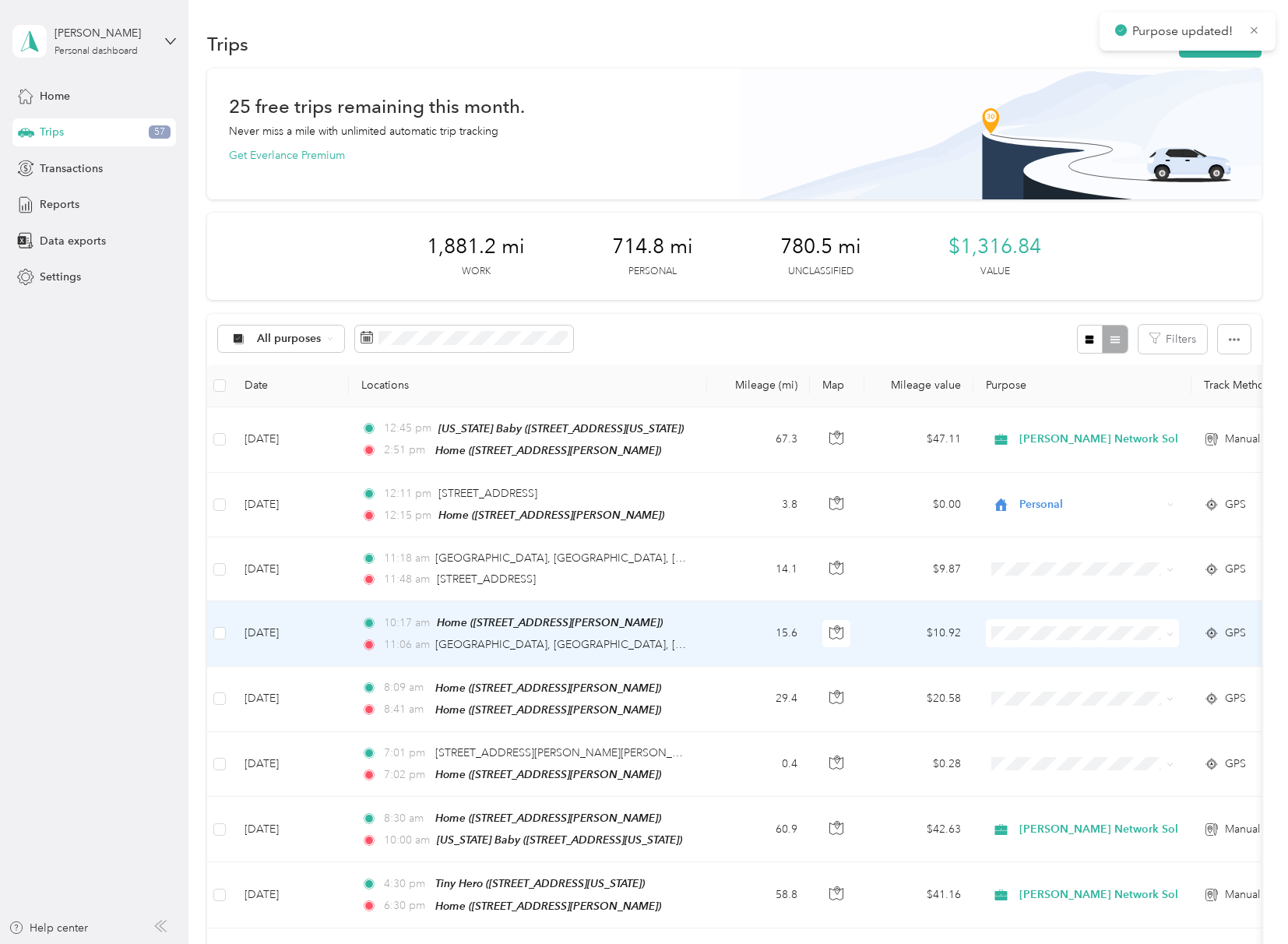
click at [1047, 691] on li "Personal" at bounding box center [1117, 686] width 261 height 27
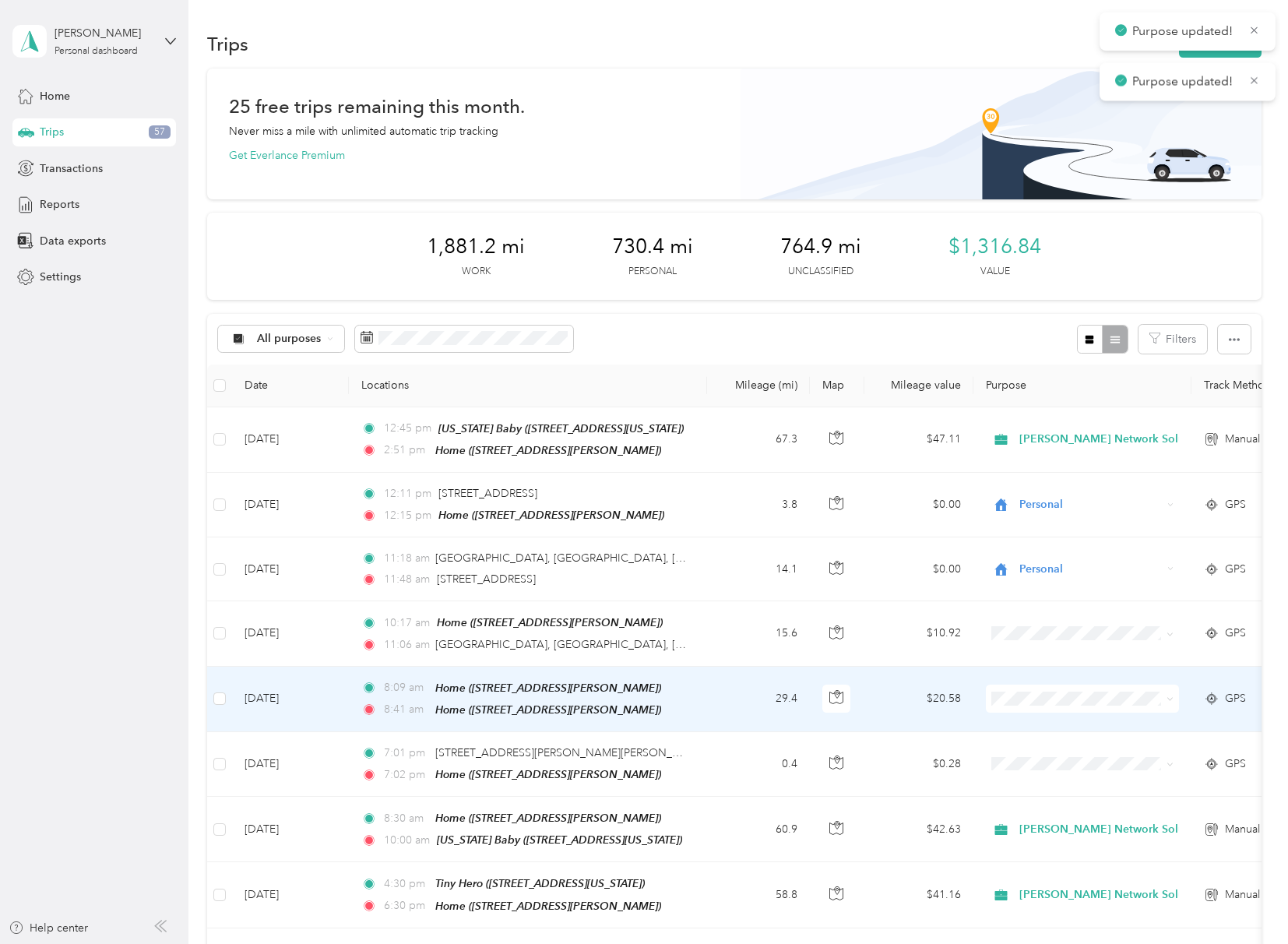
click at [1052, 747] on span "Personal" at bounding box center [1129, 750] width 211 height 16
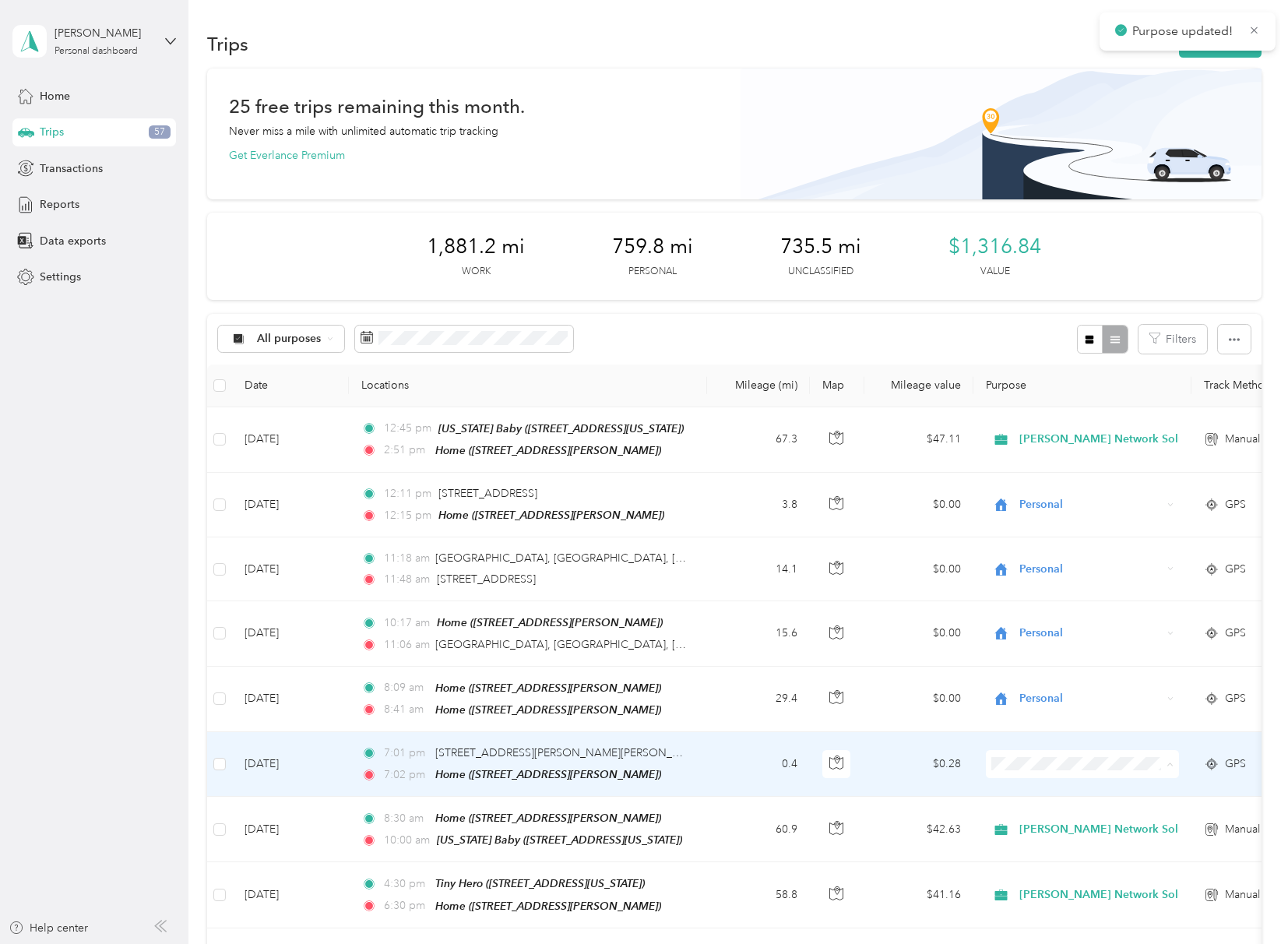
click at [1029, 821] on li "Personal" at bounding box center [1117, 815] width 261 height 27
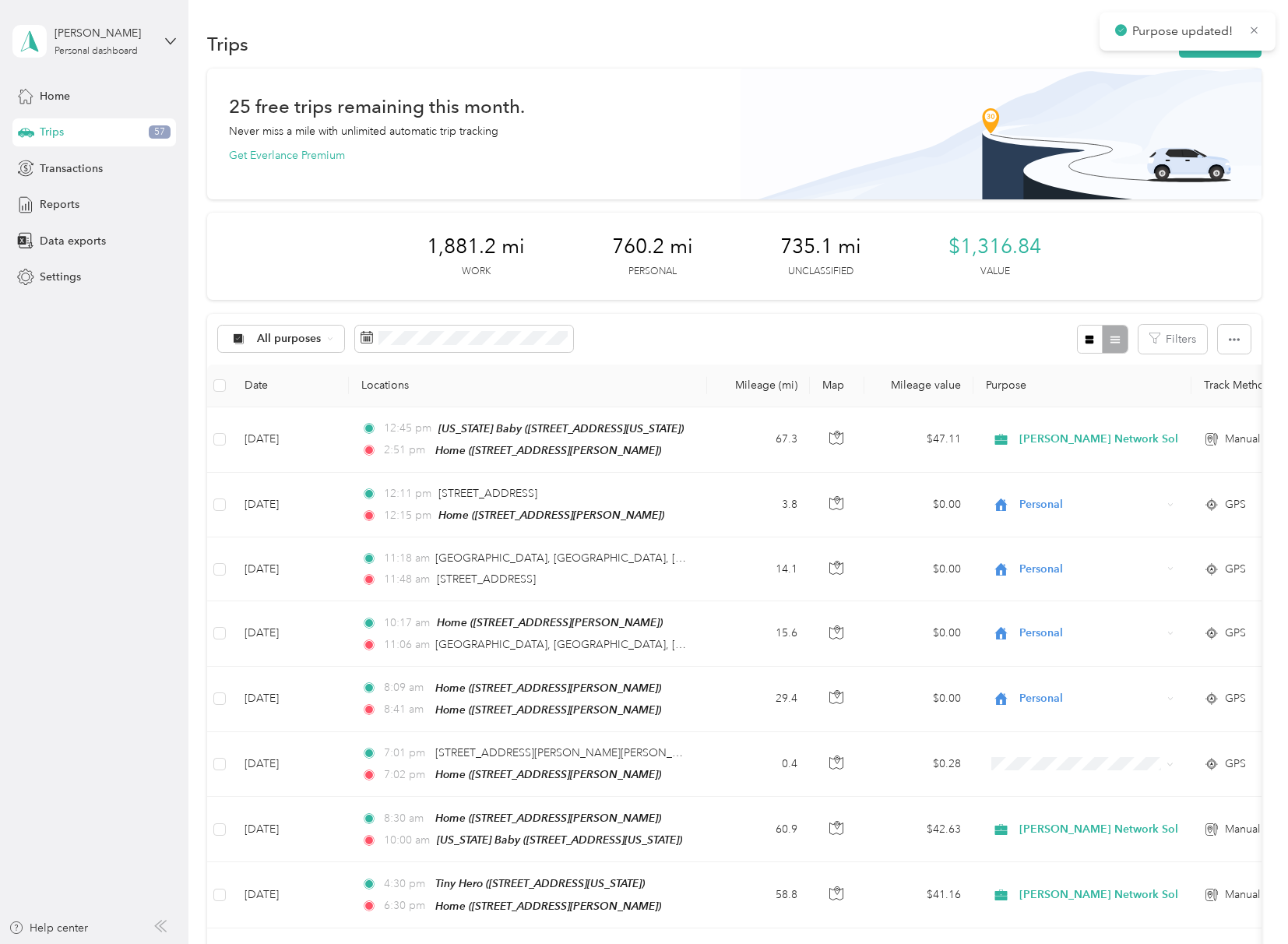
click at [735, 332] on div "All purposes Filters" at bounding box center [733, 339] width 1053 height 51
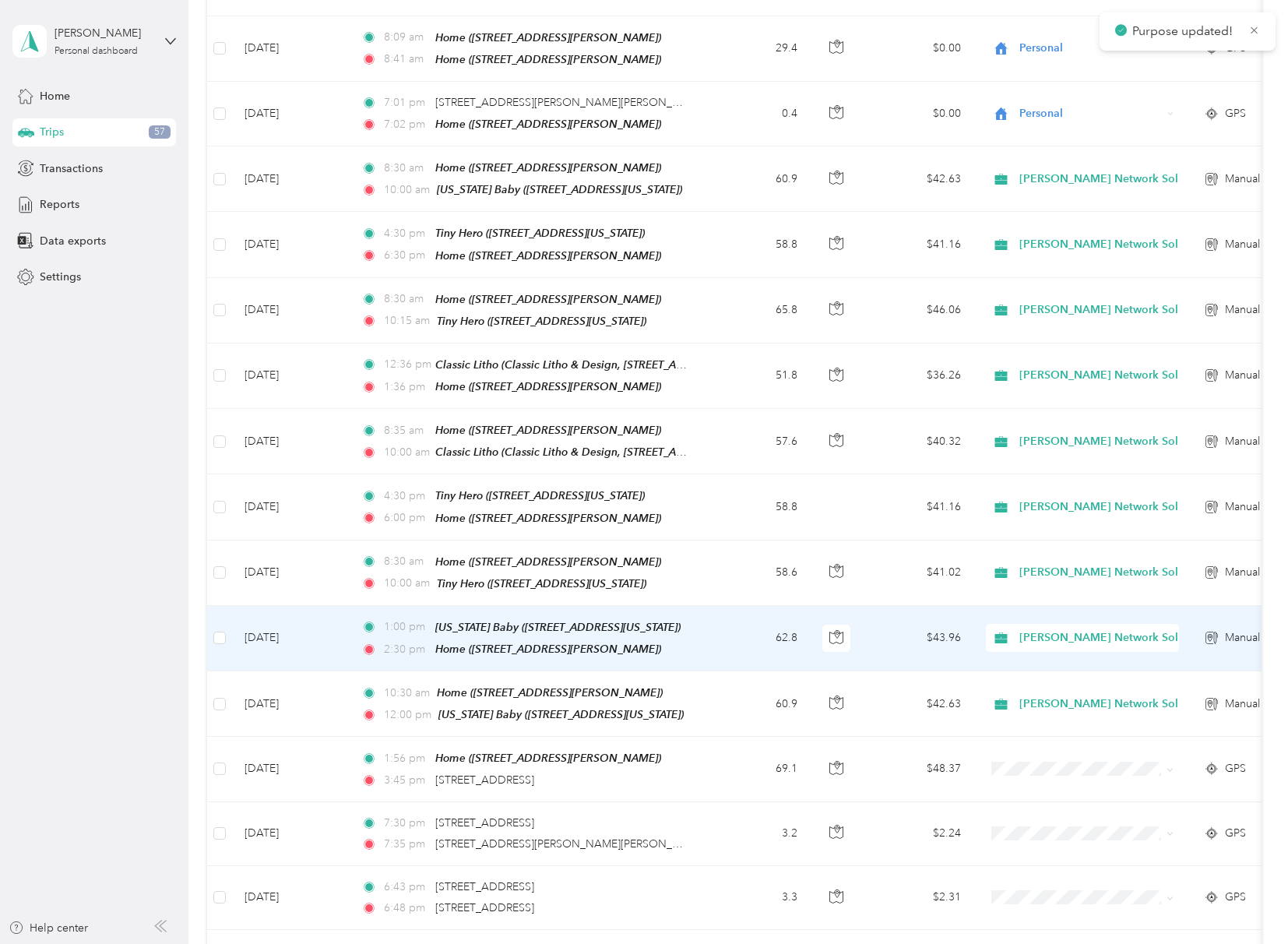
scroll to position [1161, 0]
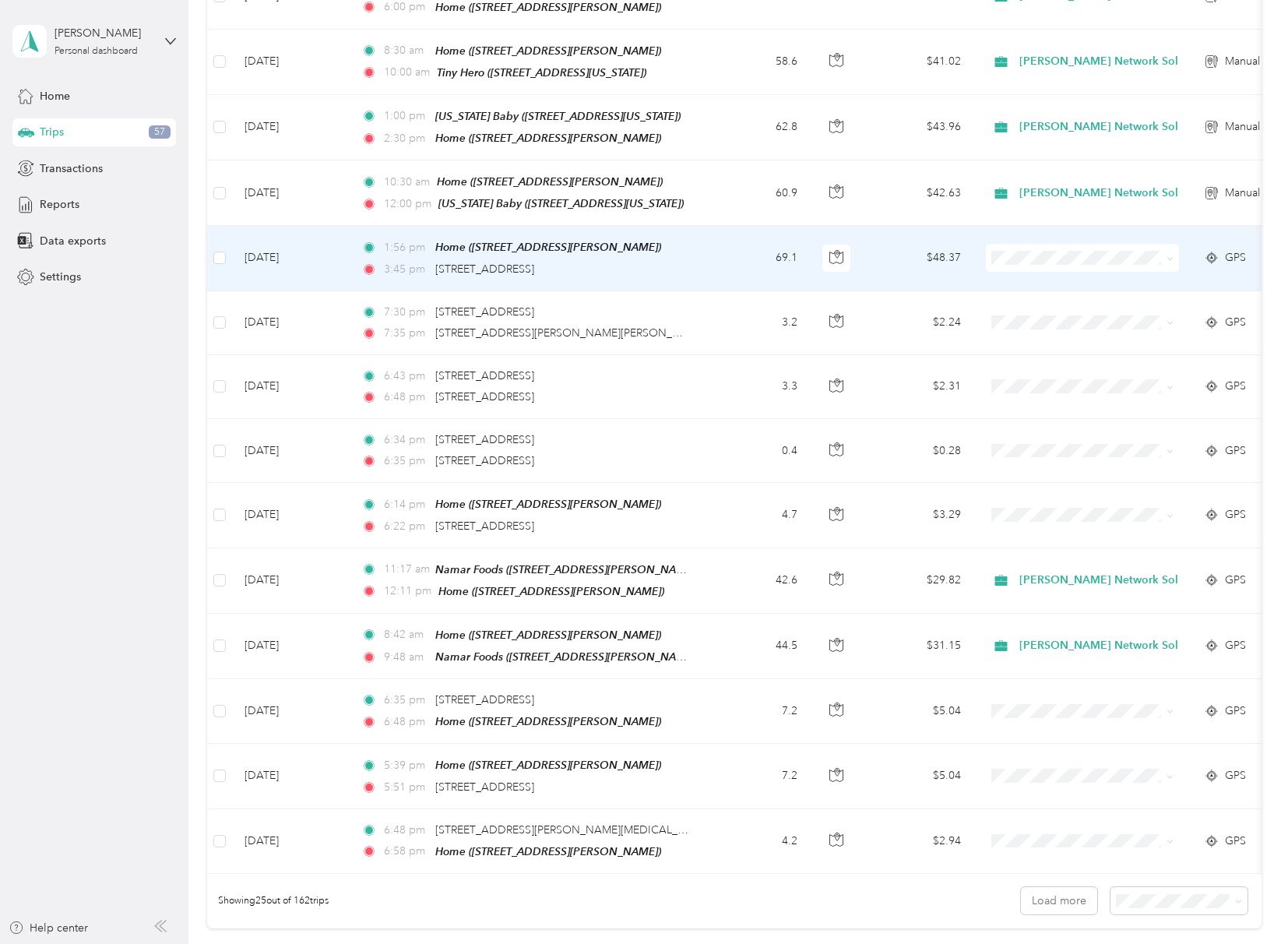
click at [1017, 296] on span "Personal" at bounding box center [1116, 291] width 239 height 16
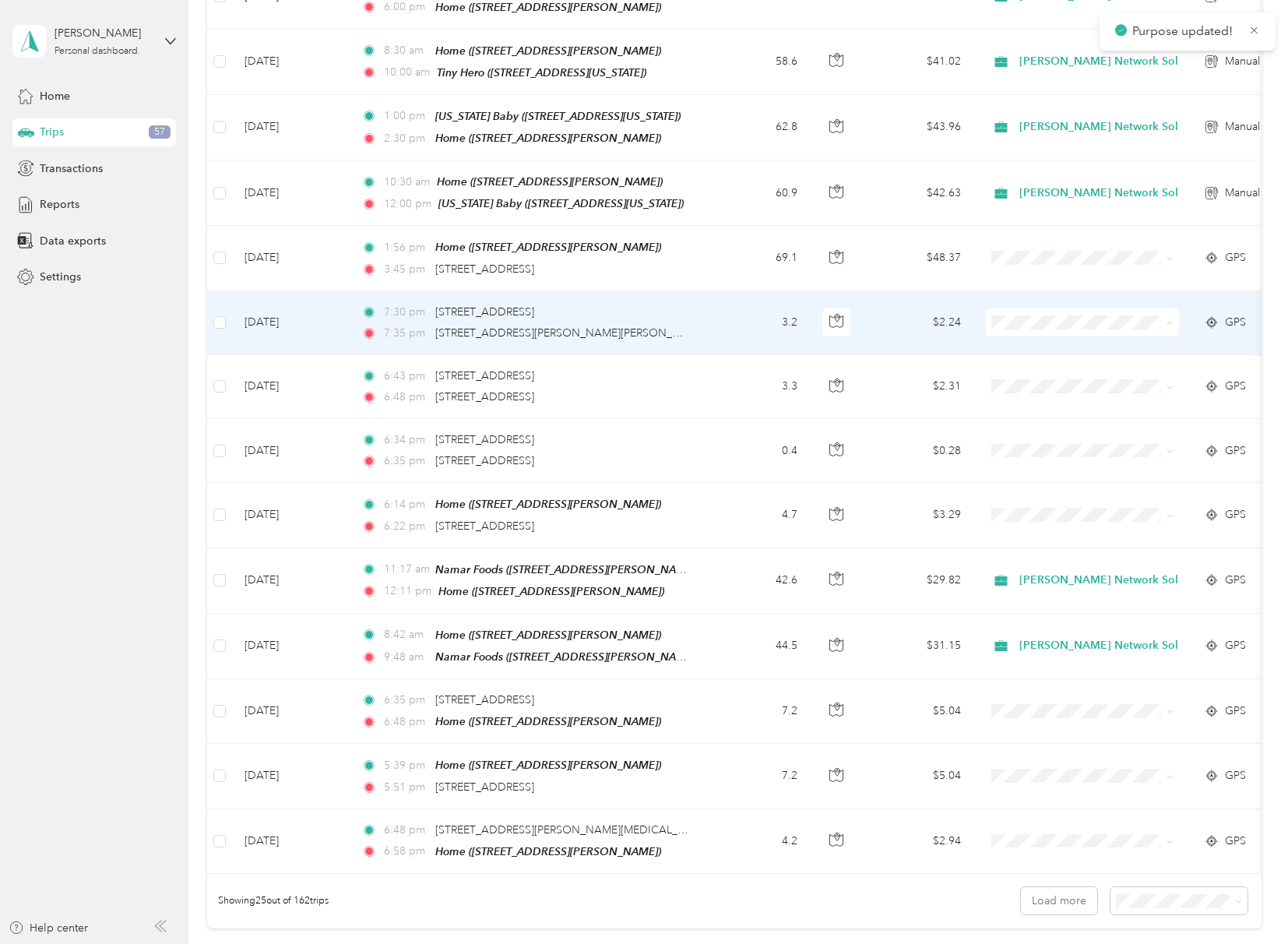
click at [1014, 354] on icon at bounding box center [1006, 359] width 20 height 12
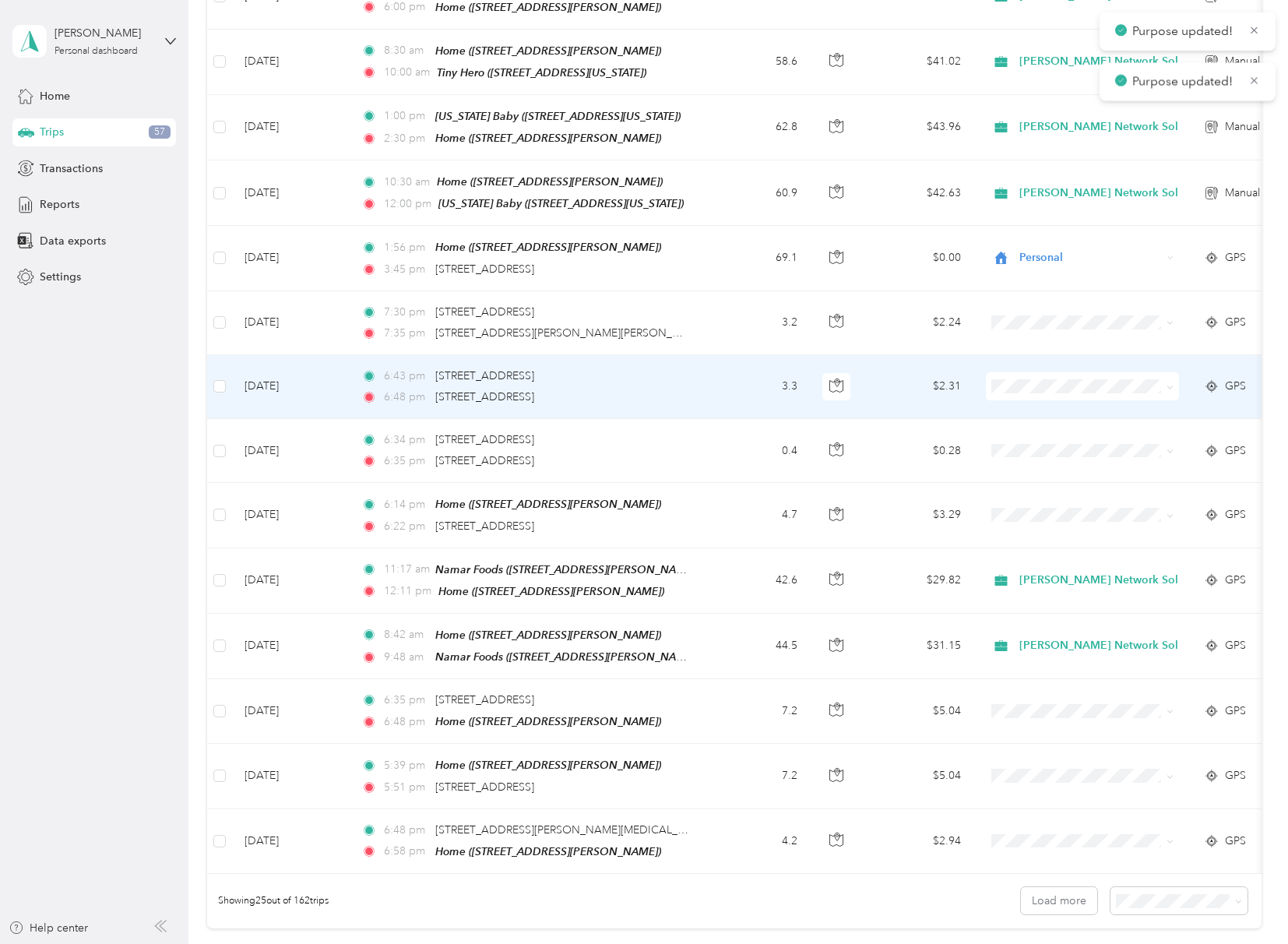
click at [1003, 425] on span "Personal" at bounding box center [1116, 417] width 239 height 16
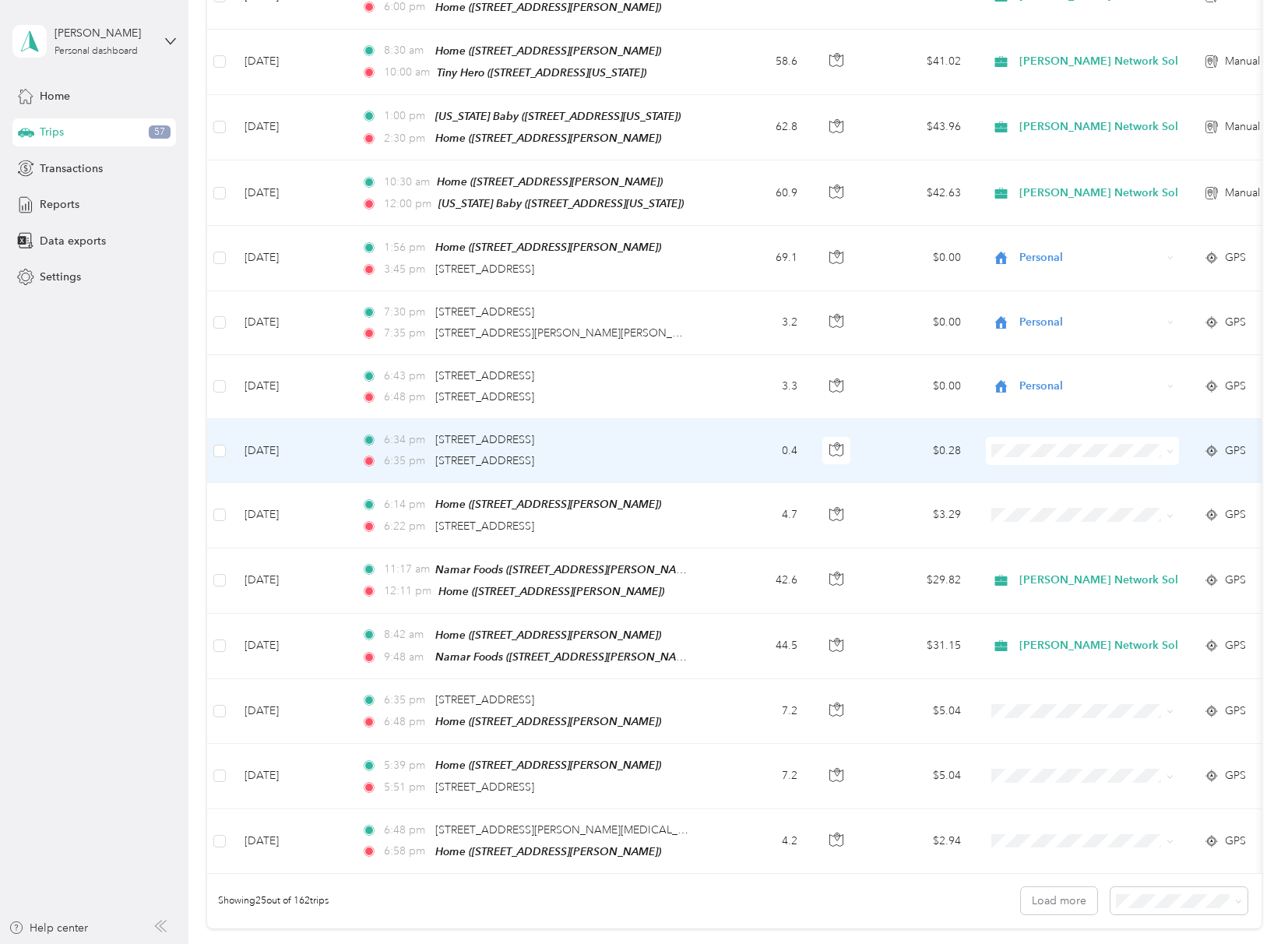
click at [1036, 484] on span "Personal" at bounding box center [1129, 481] width 211 height 16
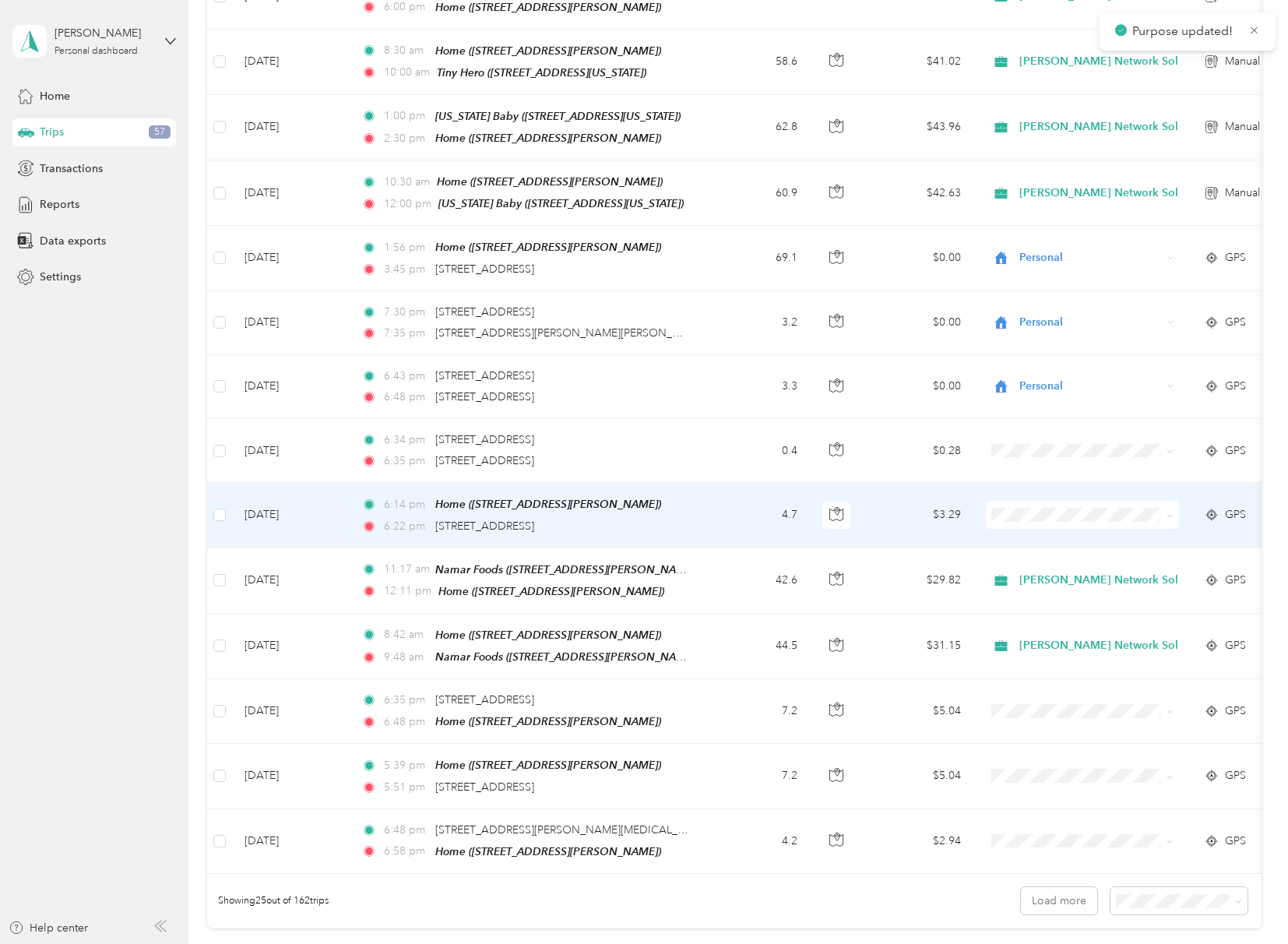
click at [1042, 557] on body "Purpose updated! [PERSON_NAME] Personal dashboard Home Trips 57 Transactions Re…" at bounding box center [639, 479] width 1280 height 960
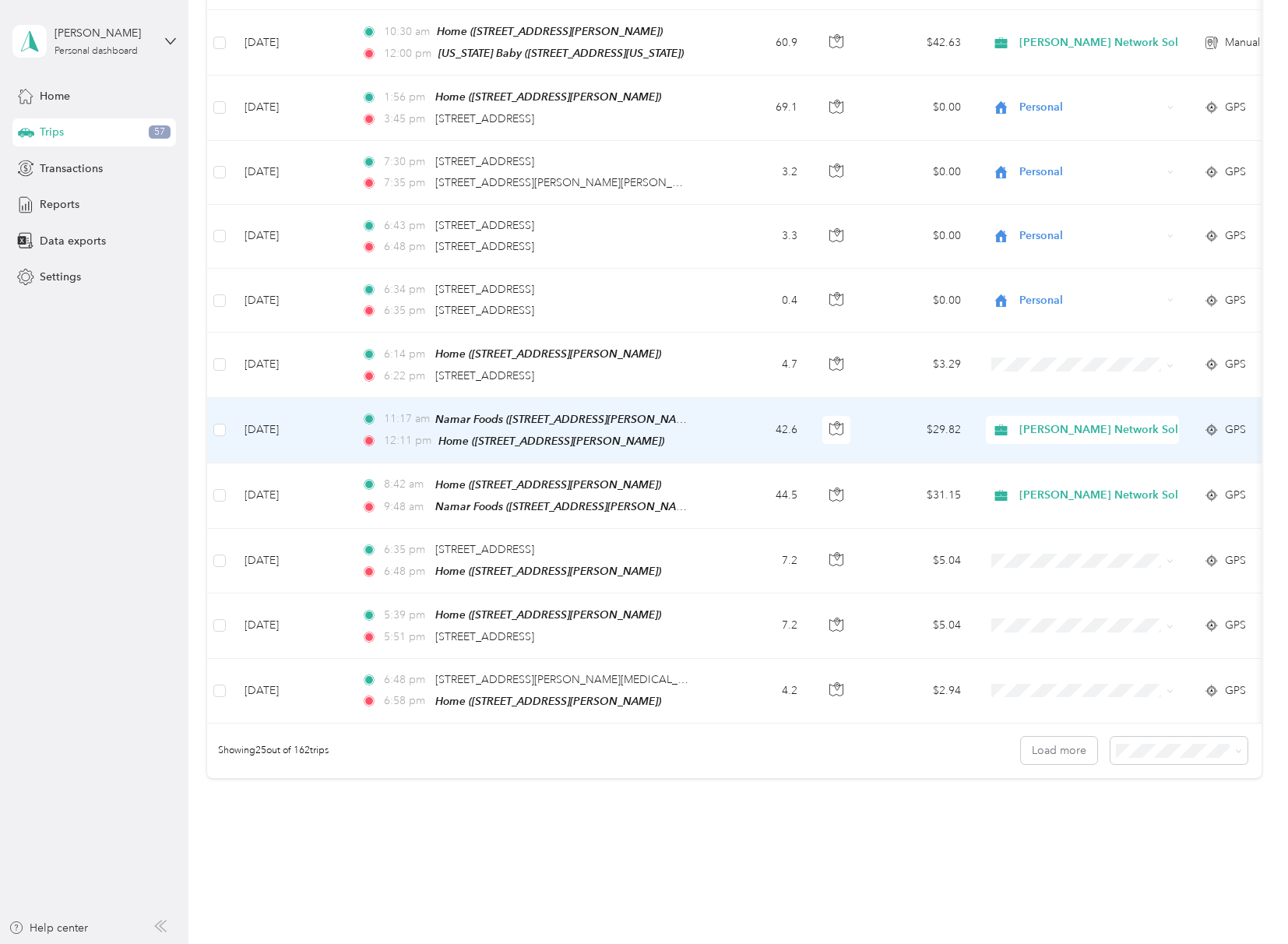
scroll to position [1346, 0]
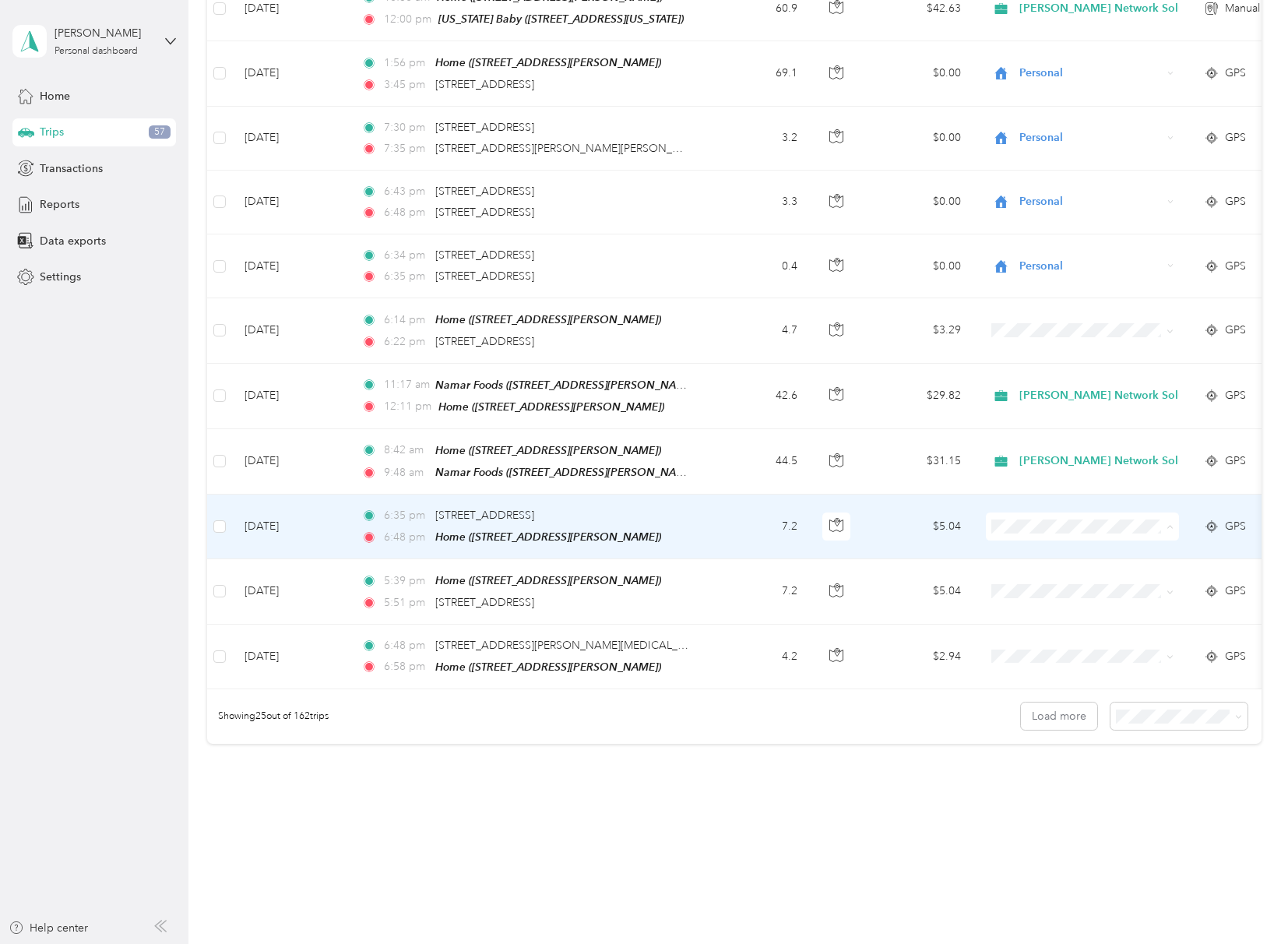
click at [1031, 557] on span "Personal" at bounding box center [1129, 558] width 211 height 16
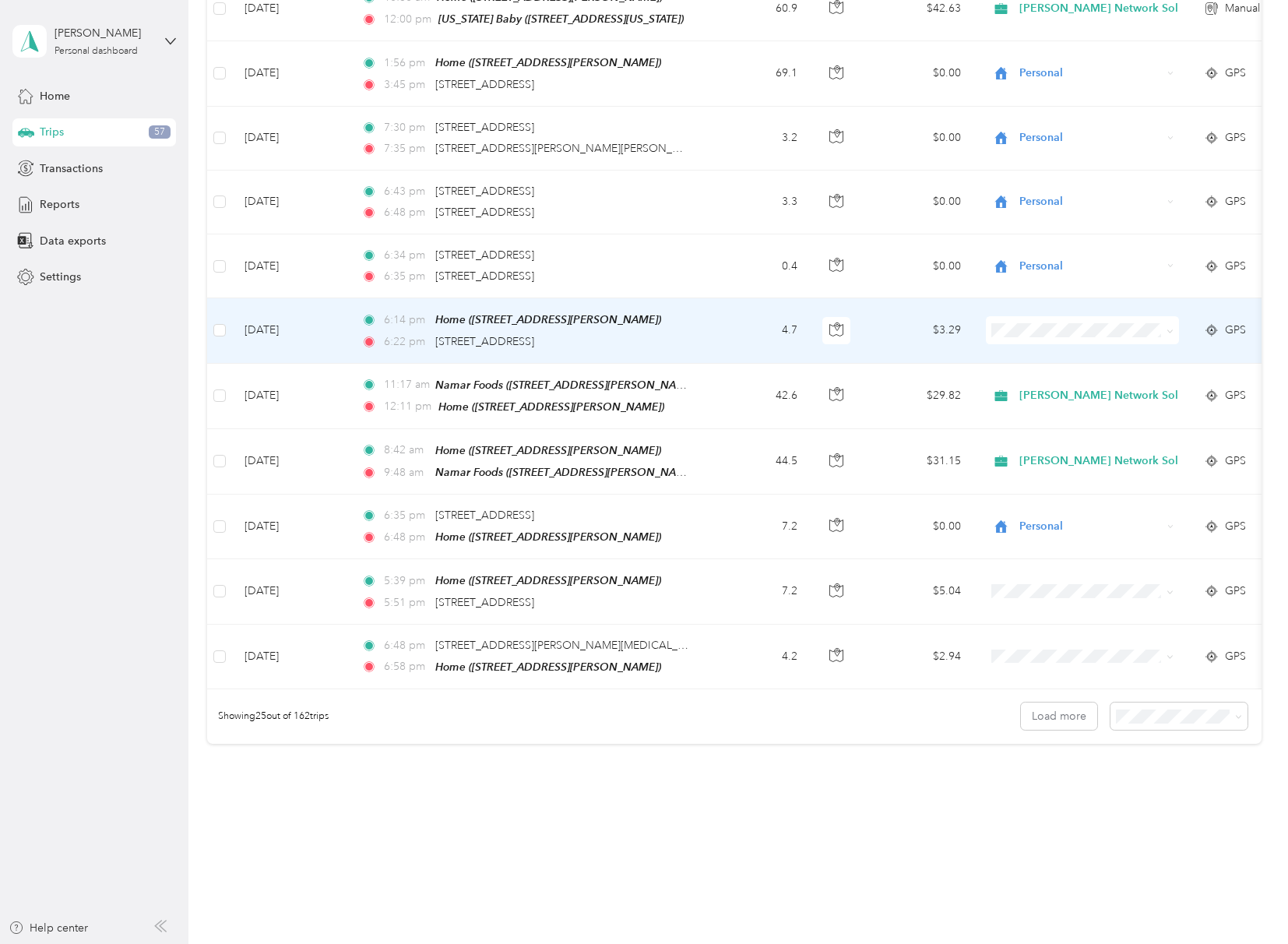
click at [1046, 363] on span "Personal" at bounding box center [1129, 364] width 211 height 16
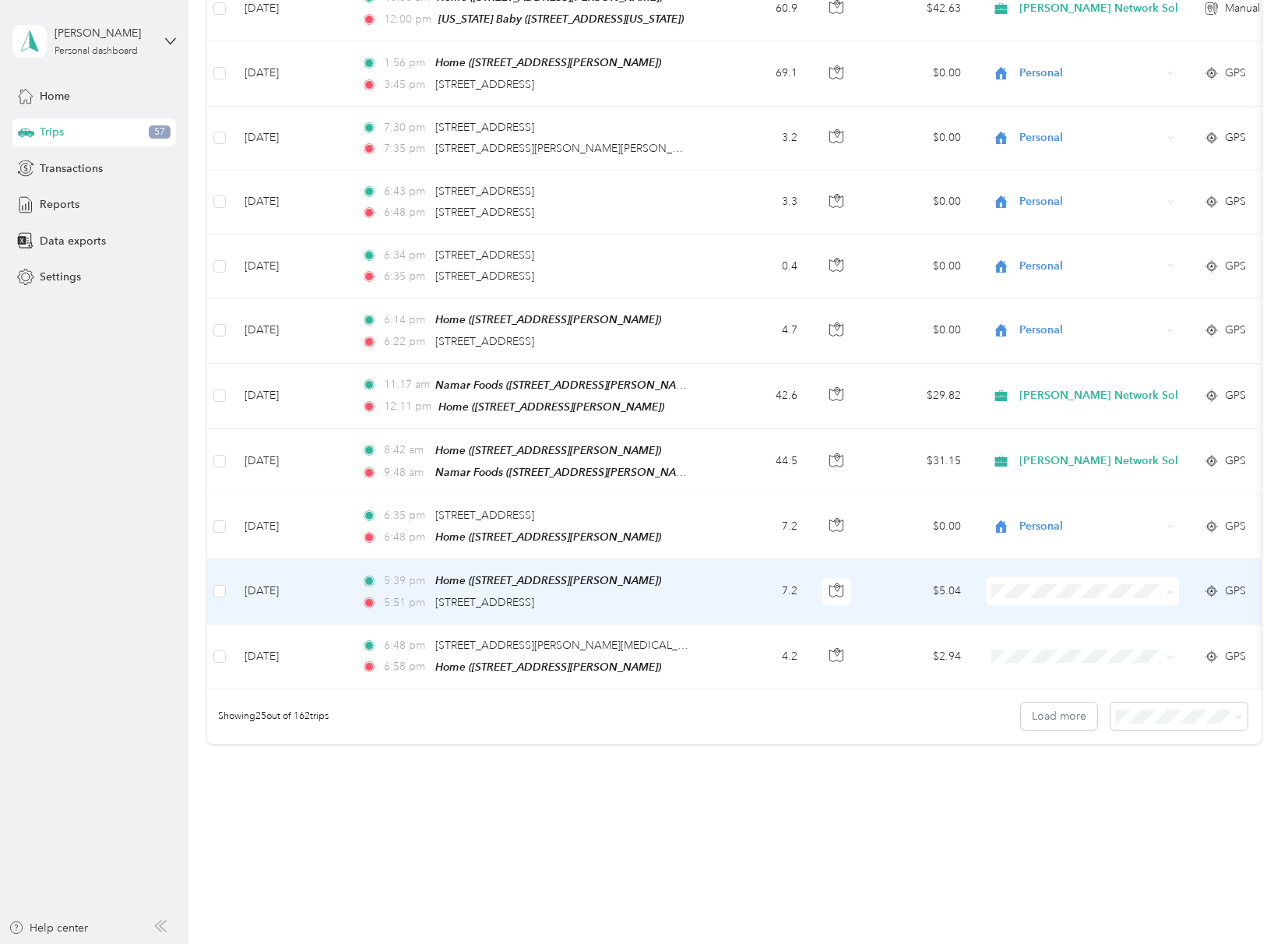
click at [1019, 631] on li "Personal" at bounding box center [1117, 622] width 261 height 27
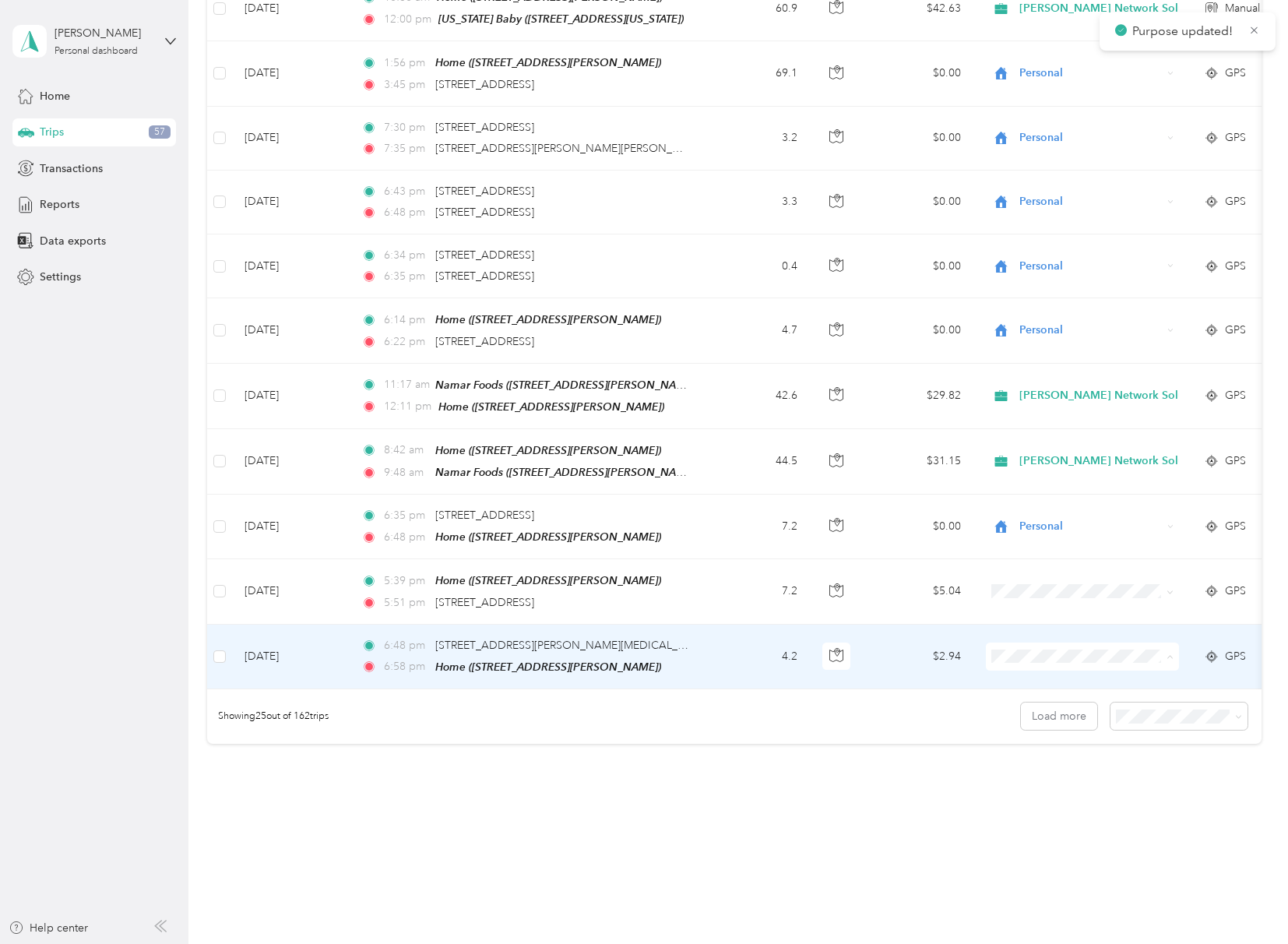
click at [1032, 691] on li "Personal" at bounding box center [1117, 686] width 261 height 27
click at [1039, 687] on span "Personal" at bounding box center [1129, 686] width 211 height 16
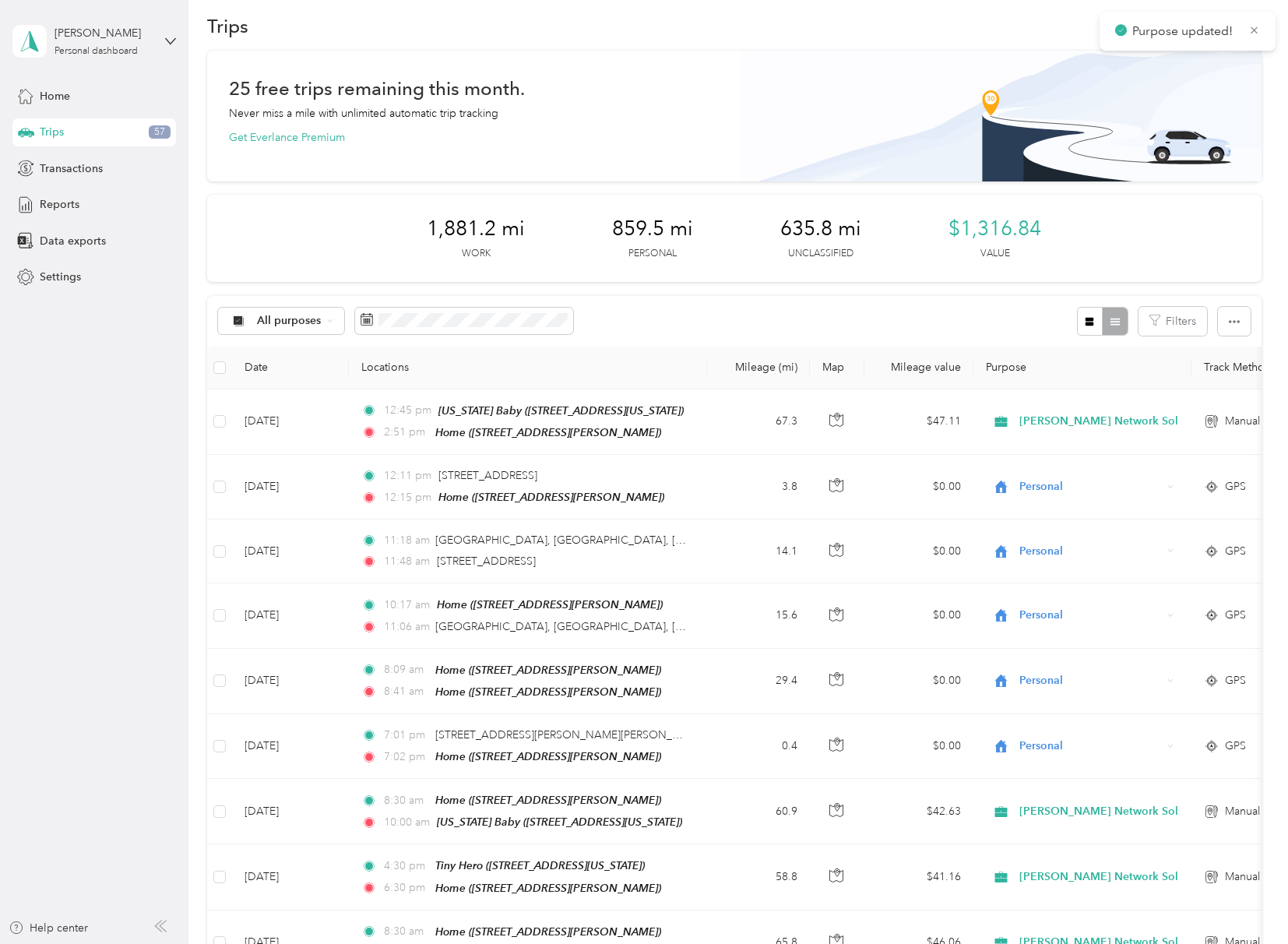
scroll to position [0, 0]
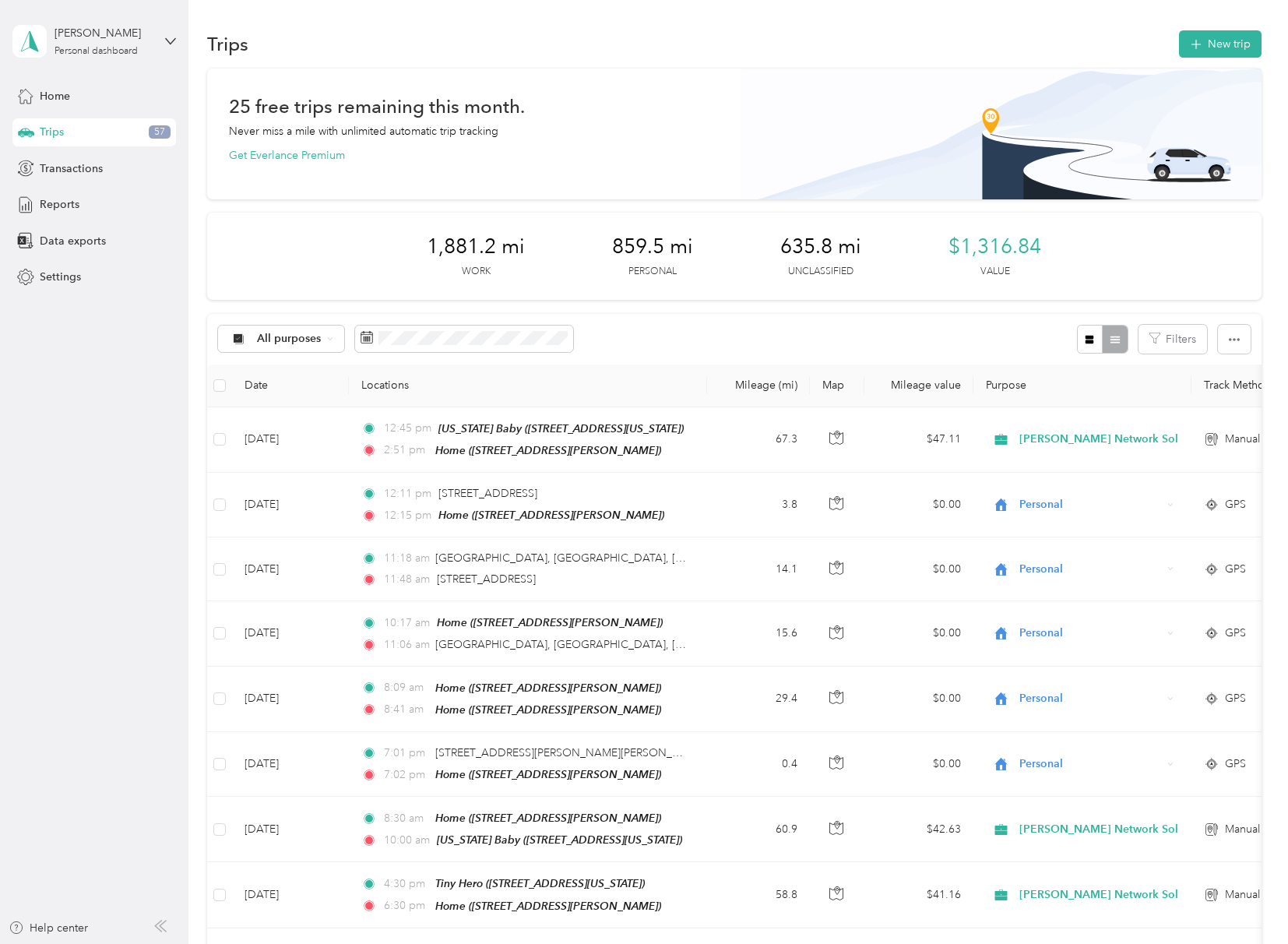
click at [645, 347] on div "All purposes Filters" at bounding box center [733, 339] width 1053 height 51
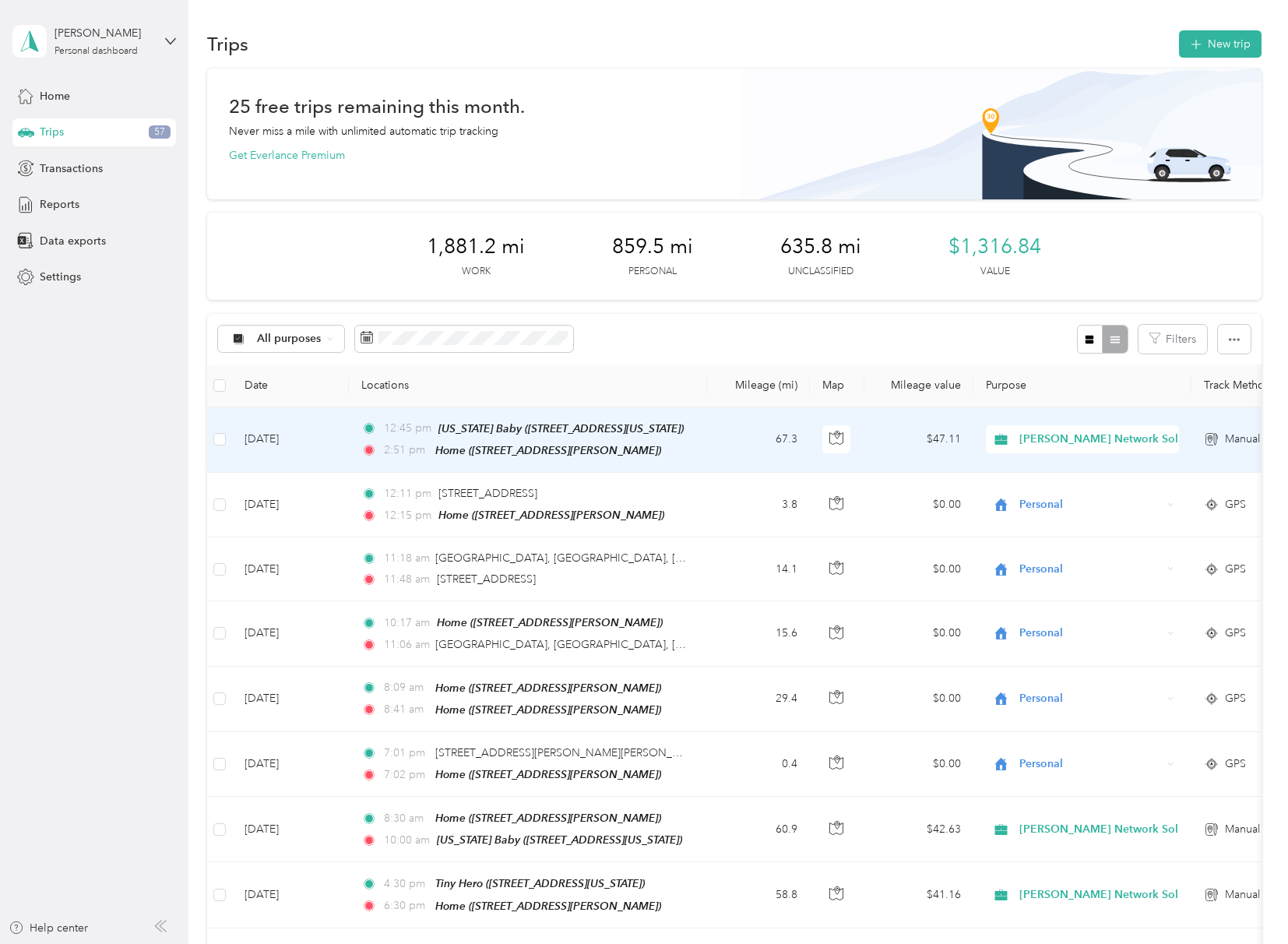
click at [293, 437] on td "[DATE]" at bounding box center [290, 440] width 117 height 66
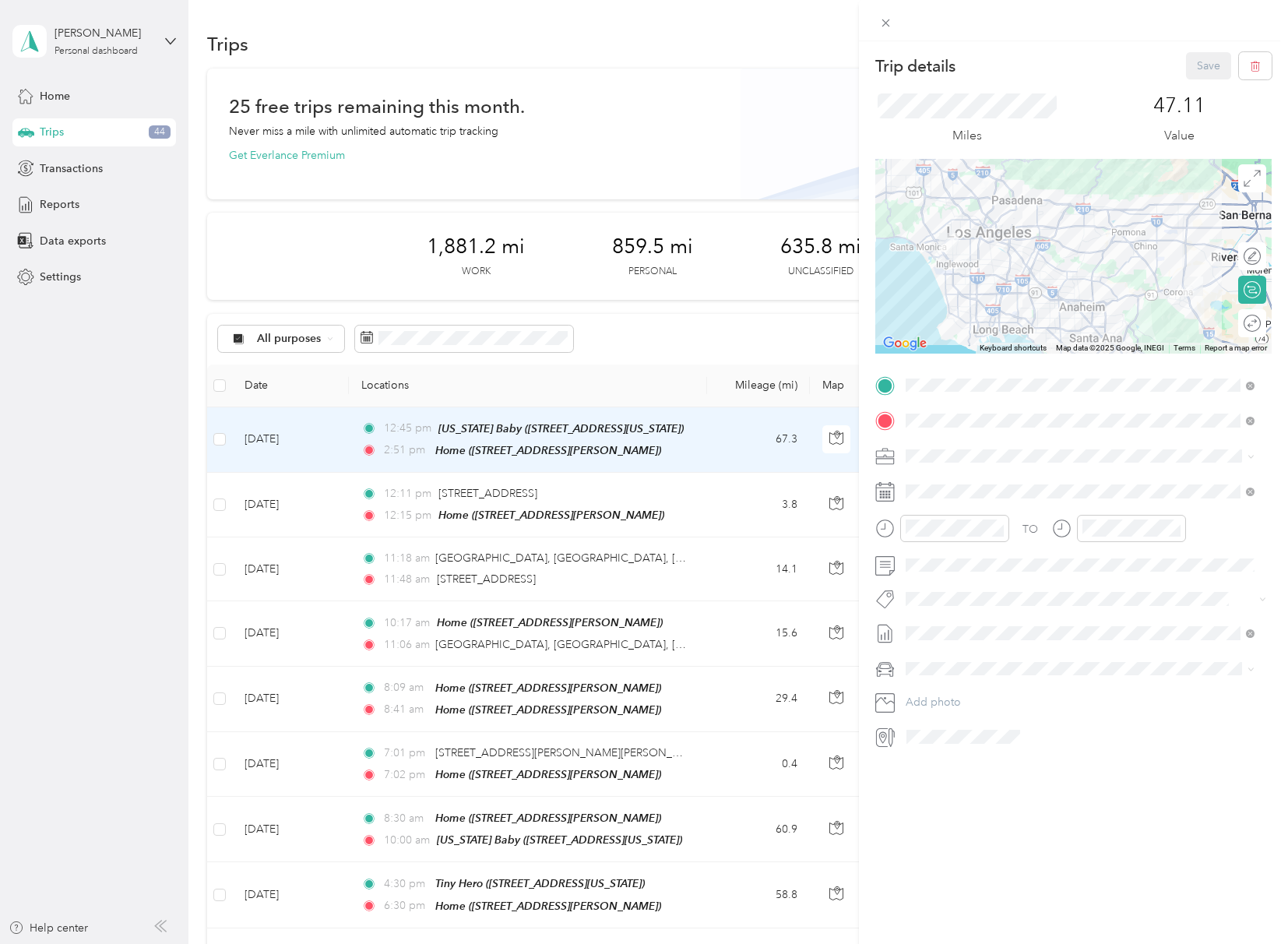
drag, startPoint x: 904, startPoint y: 629, endPoint x: 888, endPoint y: 634, distance: 16.8
click at [904, 629] on span at bounding box center [1085, 633] width 372 height 25
click at [887, 634] on line at bounding box center [887, 636] width 0 height 9
click at [881, 488] on icon at bounding box center [885, 488] width 19 height 0
click at [888, 497] on rect at bounding box center [888, 497] width 2 height 2
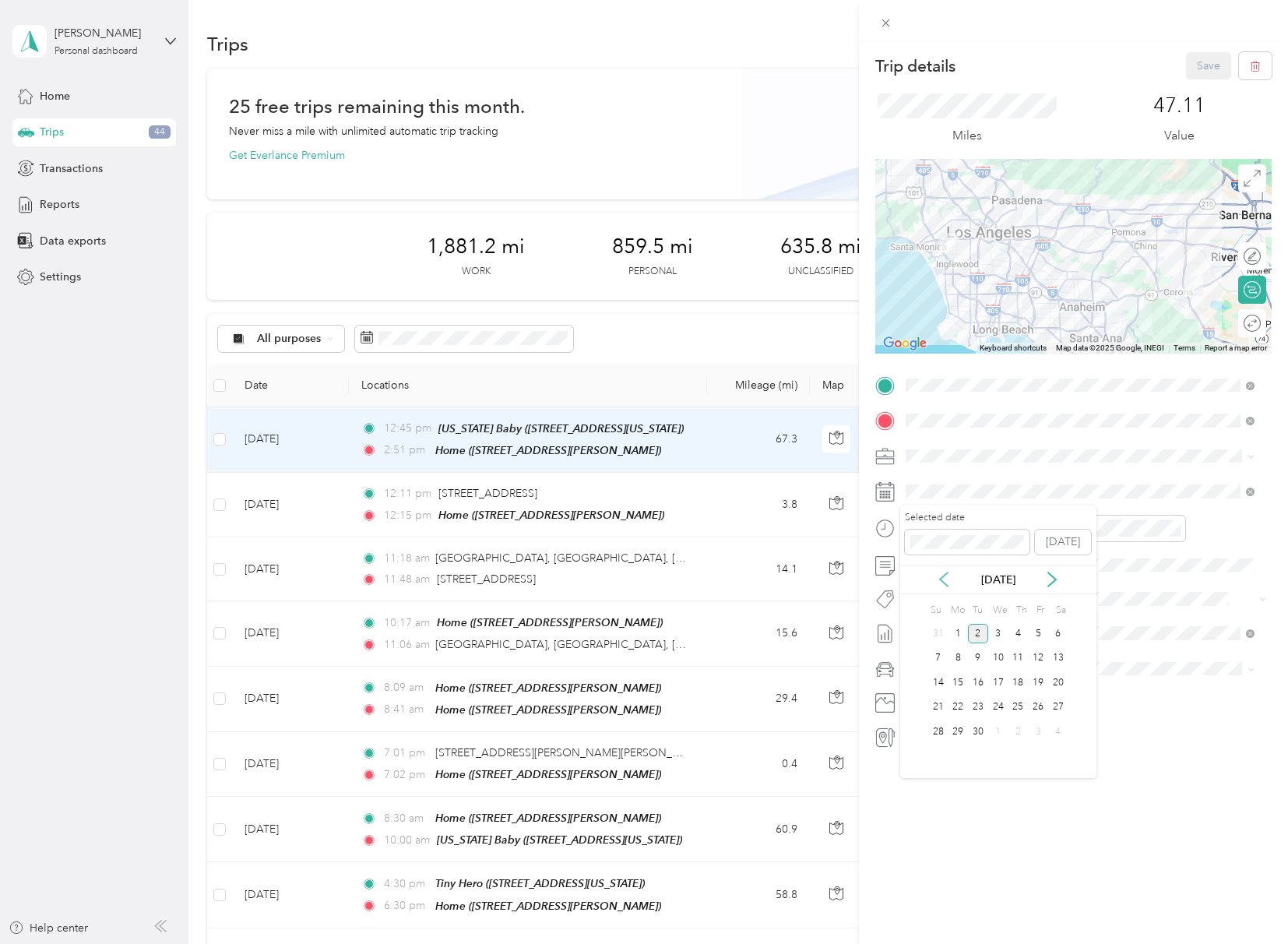
click at [942, 576] on icon at bounding box center [944, 579] width 16 height 16
click at [1038, 726] on div "29" at bounding box center [1038, 731] width 21 height 20
click at [1193, 68] on button "Save" at bounding box center [1208, 66] width 45 height 27
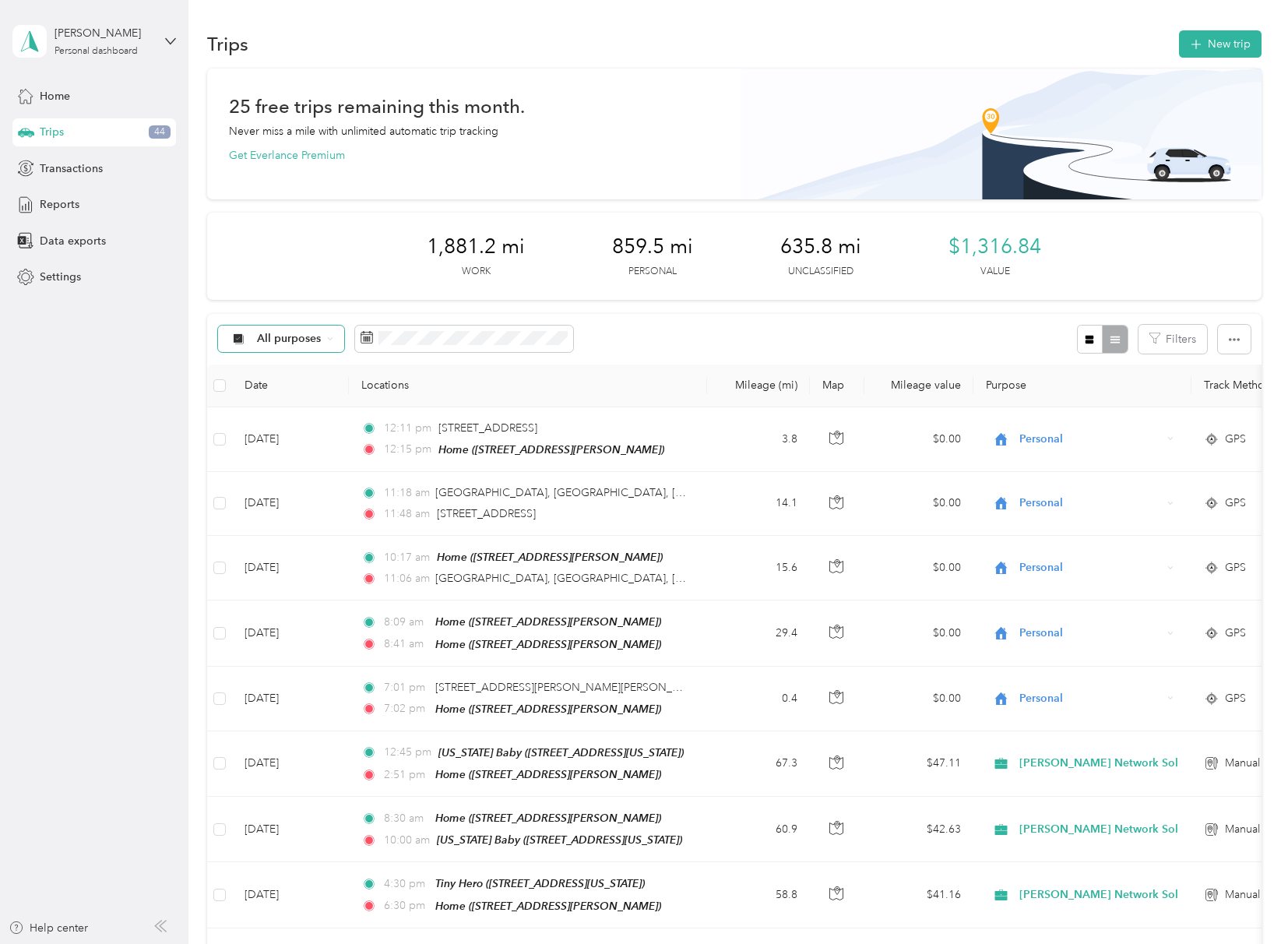
click at [312, 336] on span "All purposes" at bounding box center [288, 339] width 65 height 11
click at [366, 336] on icon at bounding box center [366, 336] width 12 height 12
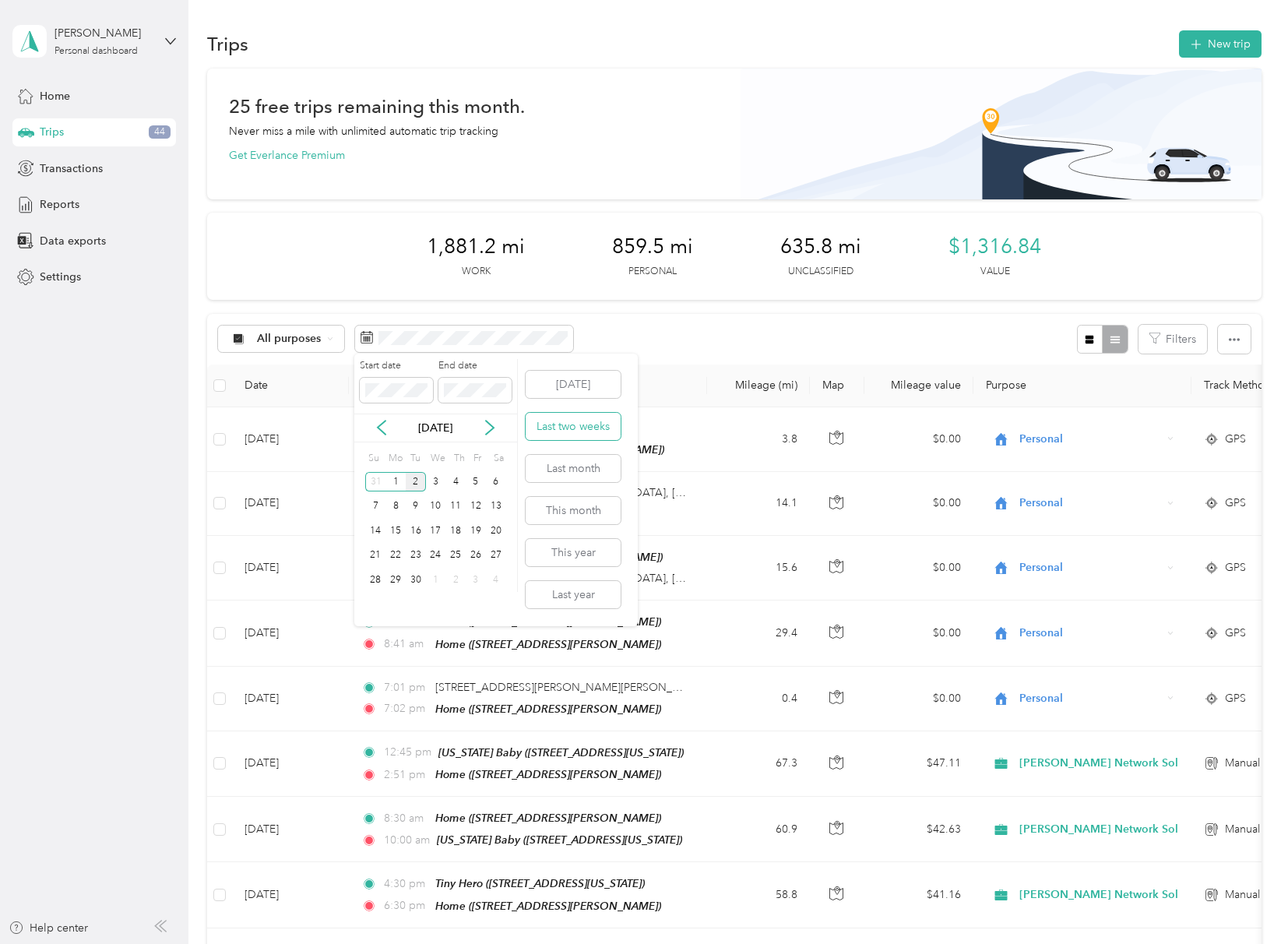
click at [584, 430] on button "Last two weeks" at bounding box center [572, 426] width 95 height 27
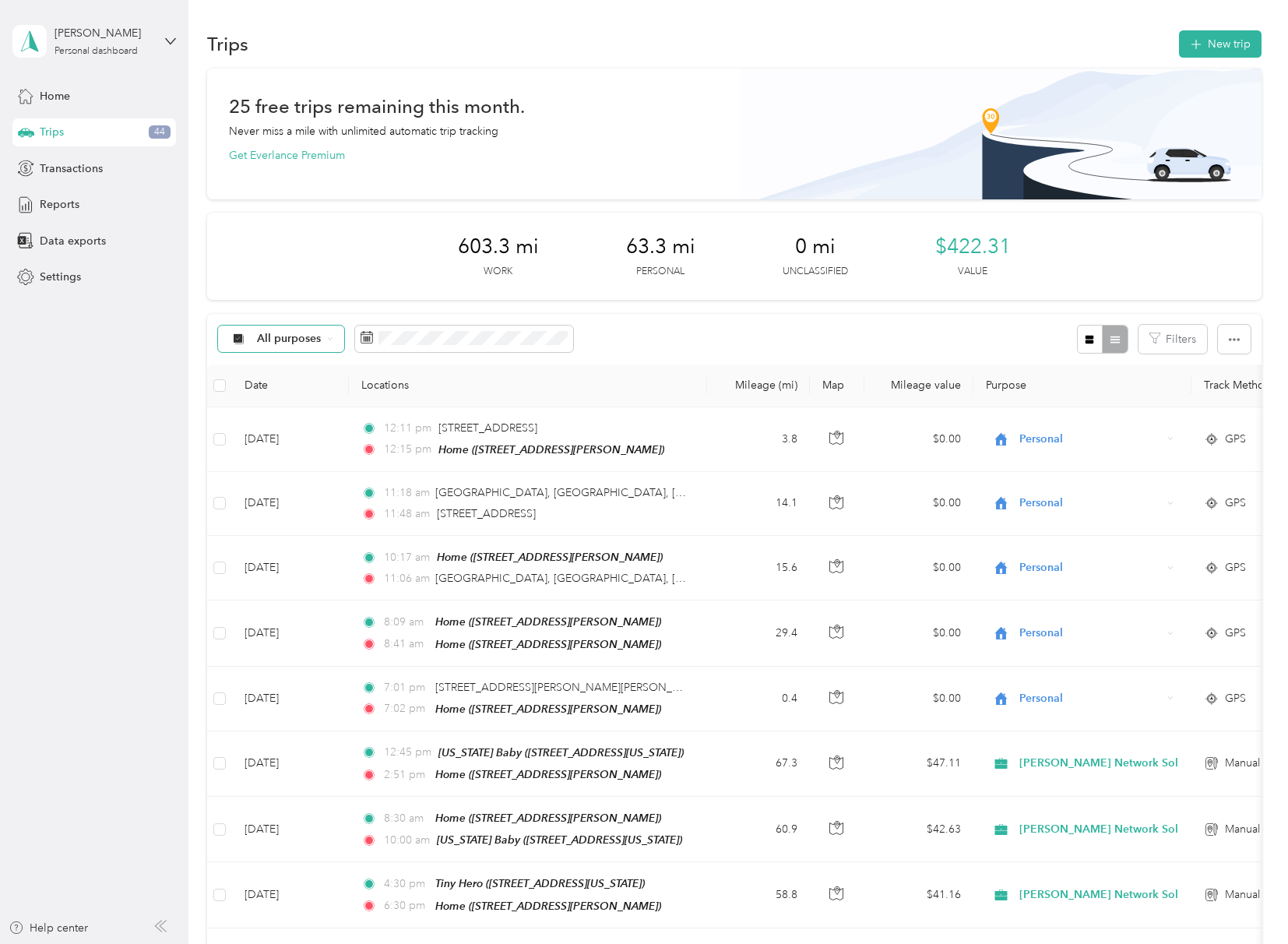
click at [304, 333] on span "All purposes" at bounding box center [288, 339] width 65 height 11
click at [281, 422] on span "[PERSON_NAME] Network Solutions, Inc" at bounding box center [361, 421] width 211 height 16
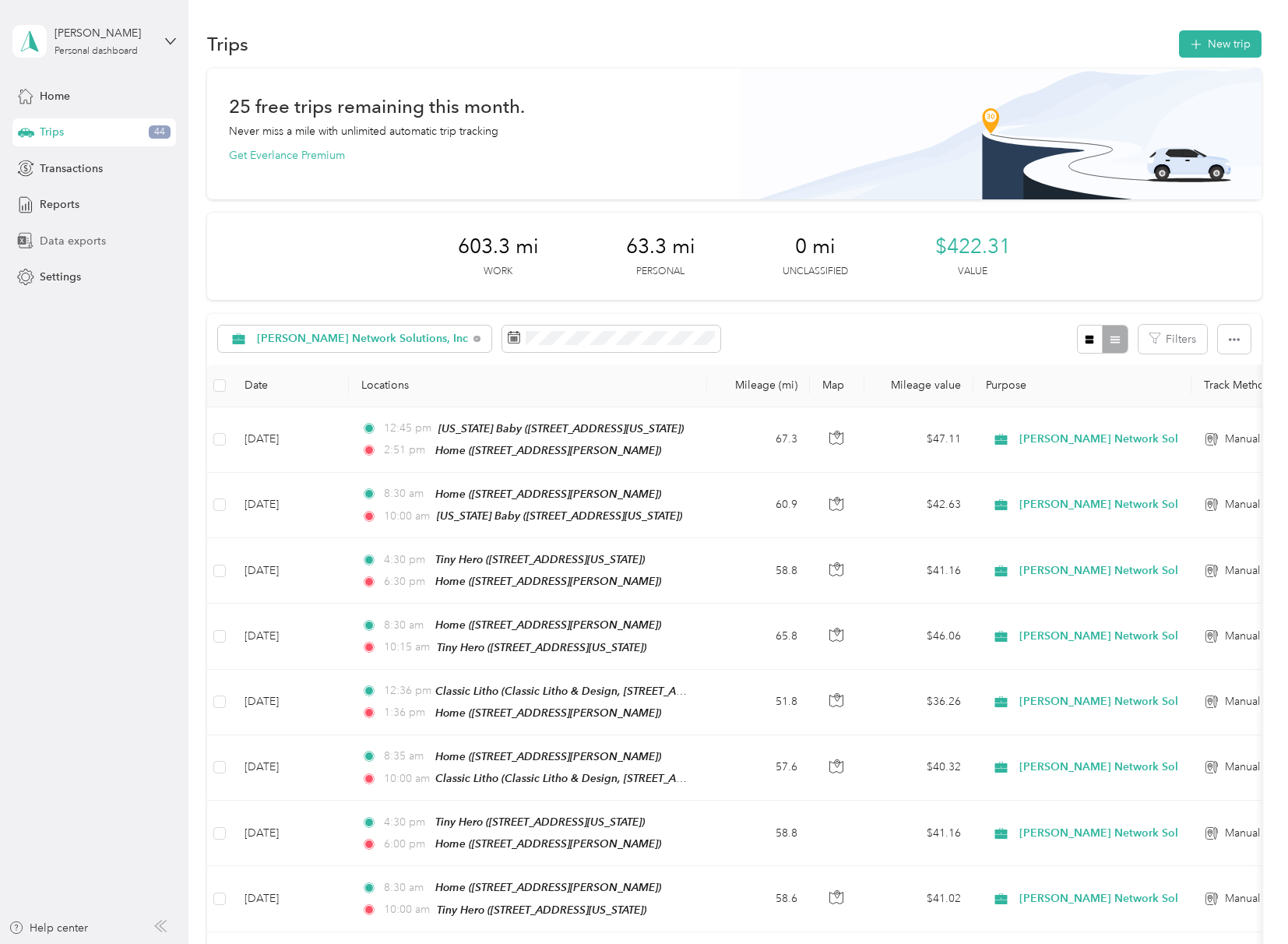
click at [73, 243] on span "Data exports" at bounding box center [72, 241] width 66 height 16
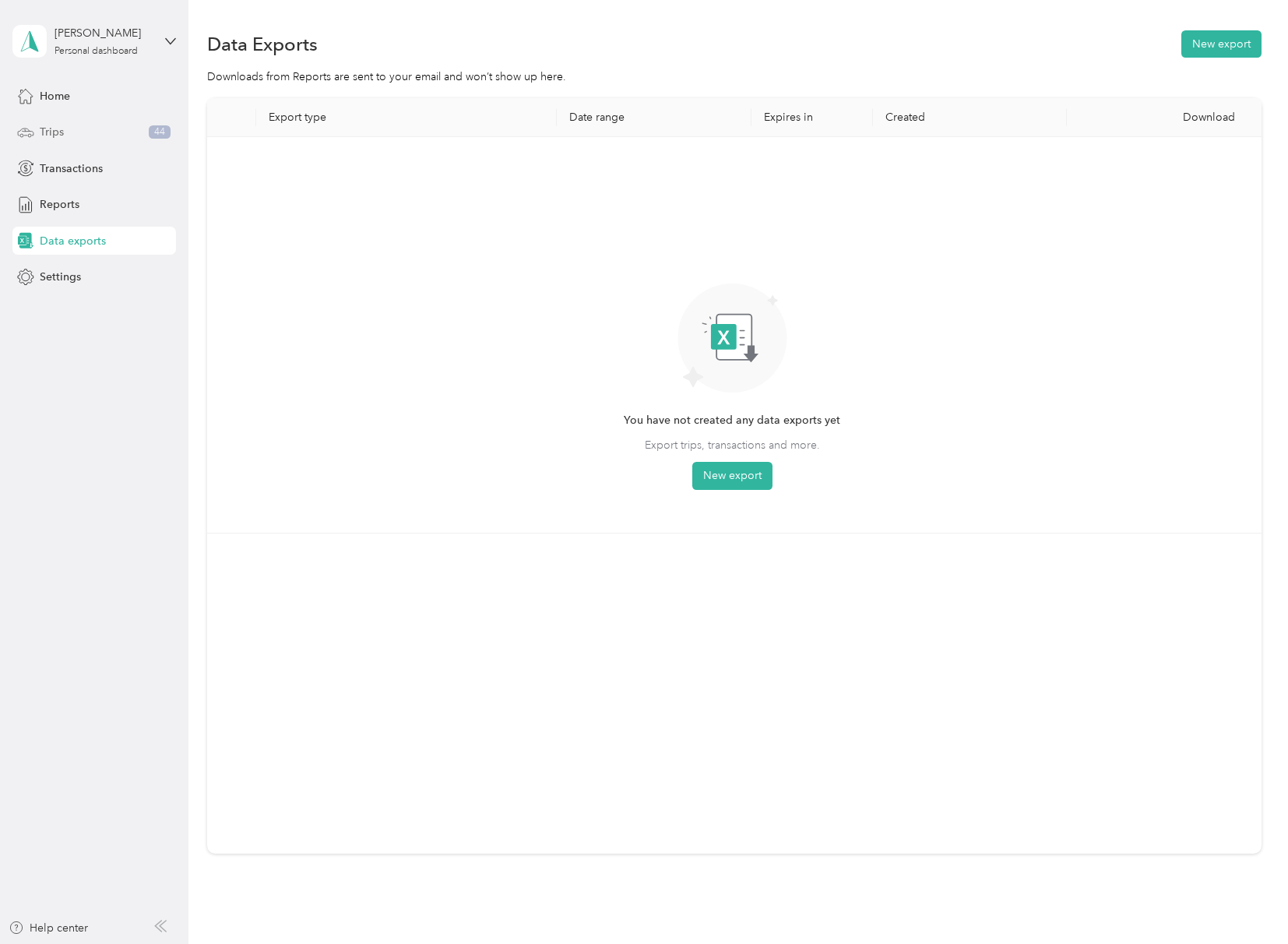
click at [62, 129] on span "Trips" at bounding box center [51, 131] width 24 height 16
